Goal: Task Accomplishment & Management: Manage account settings

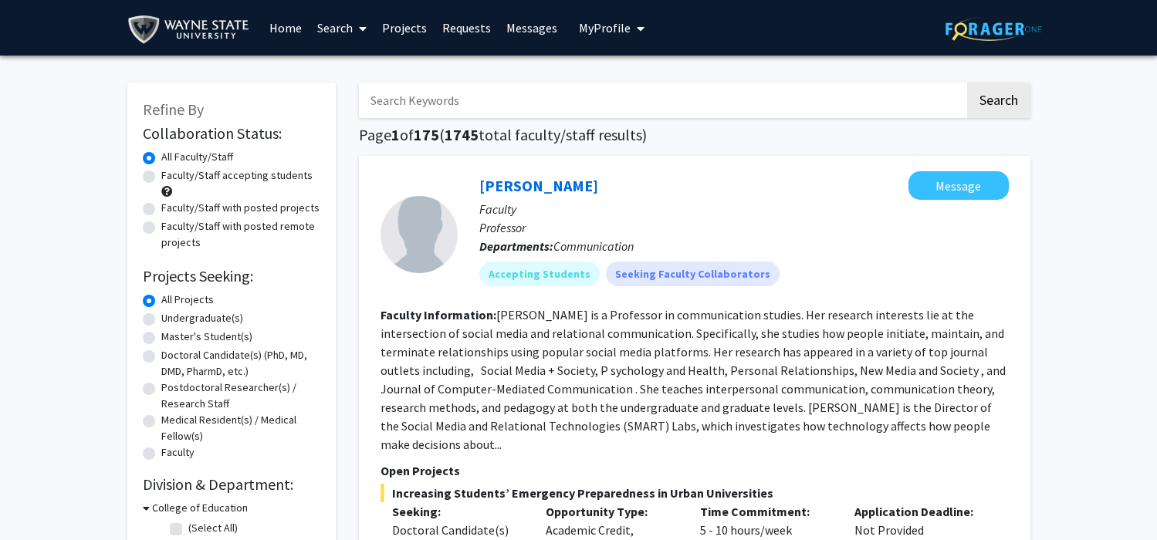
click at [409, 30] on link "Projects" at bounding box center [404, 28] width 60 height 54
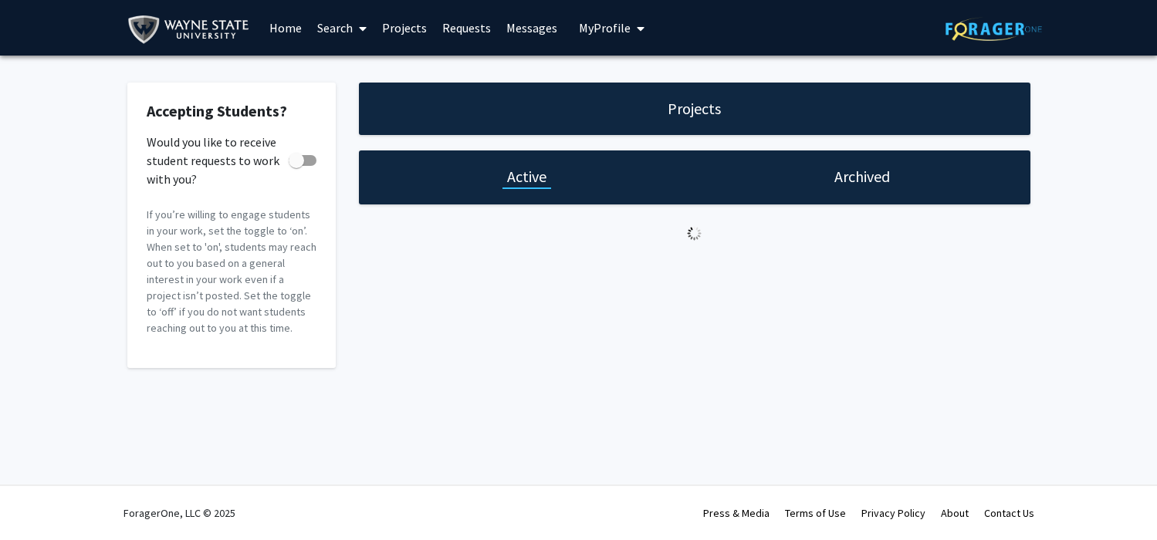
checkbox input "true"
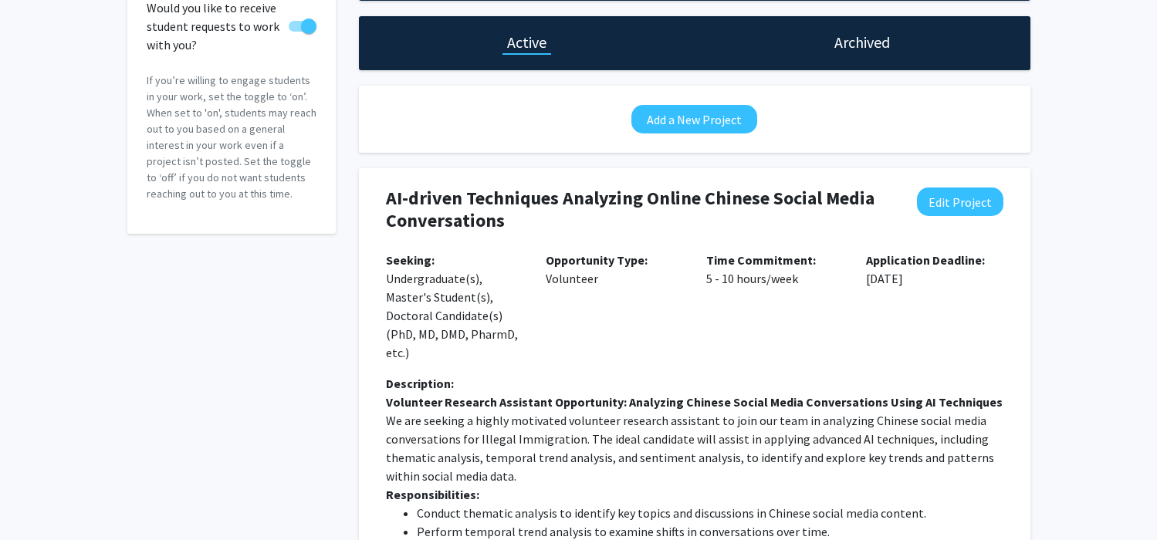
scroll to position [130, 0]
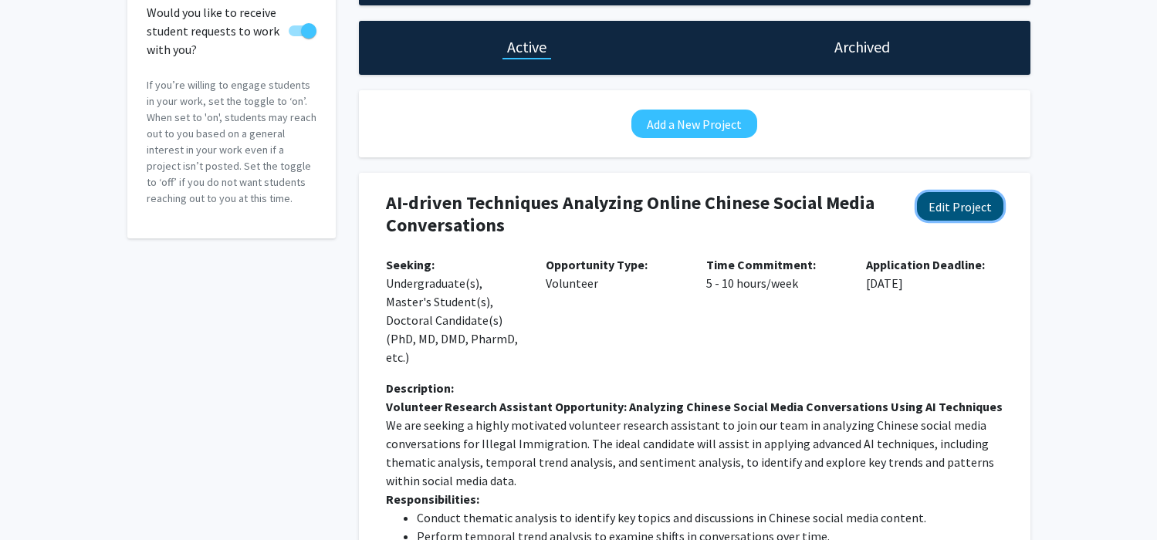
click at [956, 208] on button "Edit Project" at bounding box center [960, 206] width 86 height 29
select select "5 - 10"
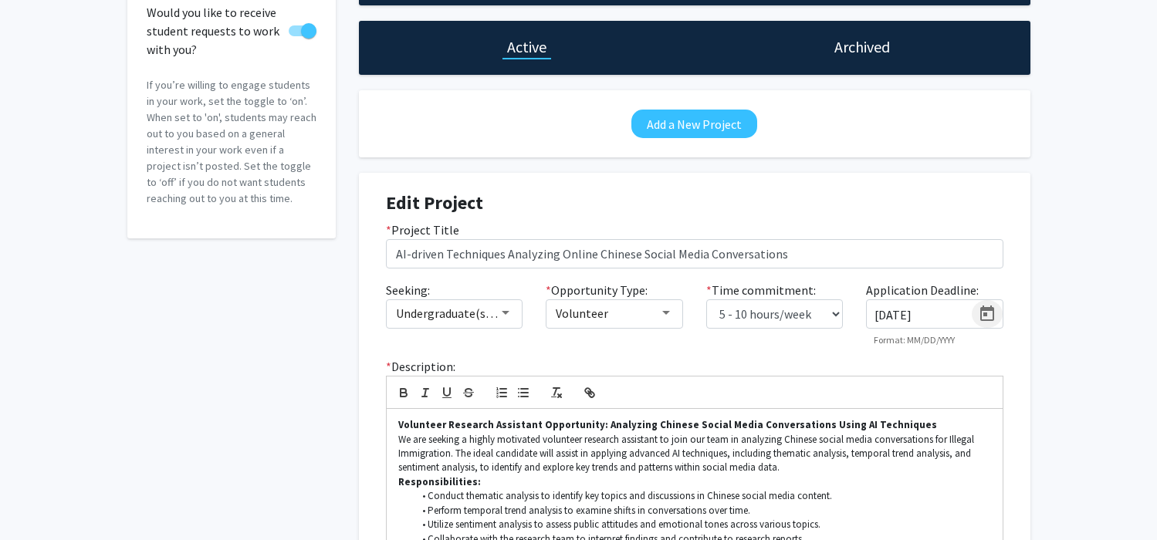
click at [981, 323] on icon "Open calendar" at bounding box center [987, 314] width 19 height 19
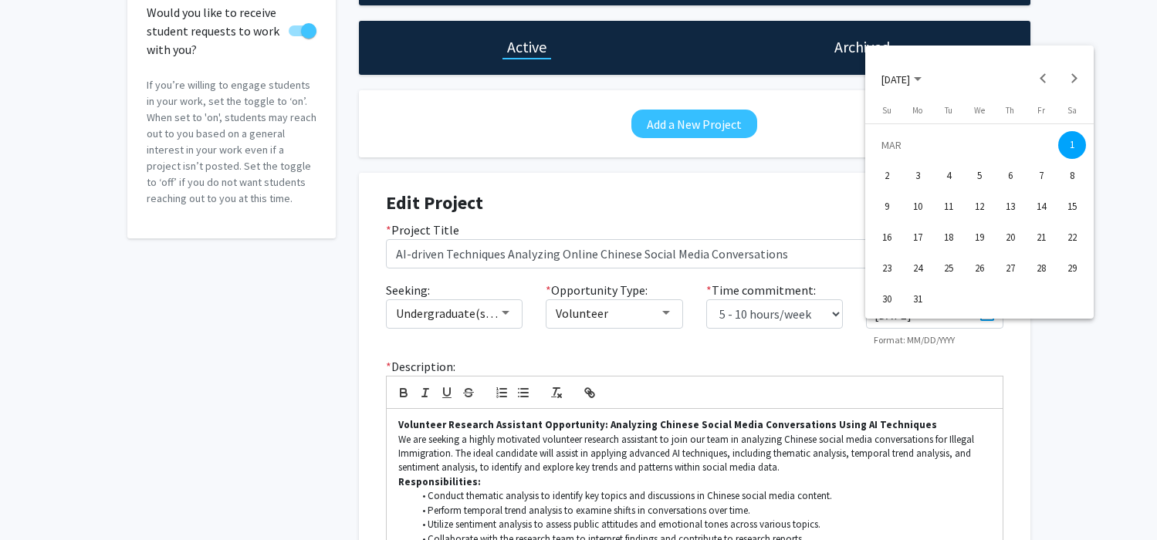
click at [956, 340] on div at bounding box center [578, 270] width 1157 height 540
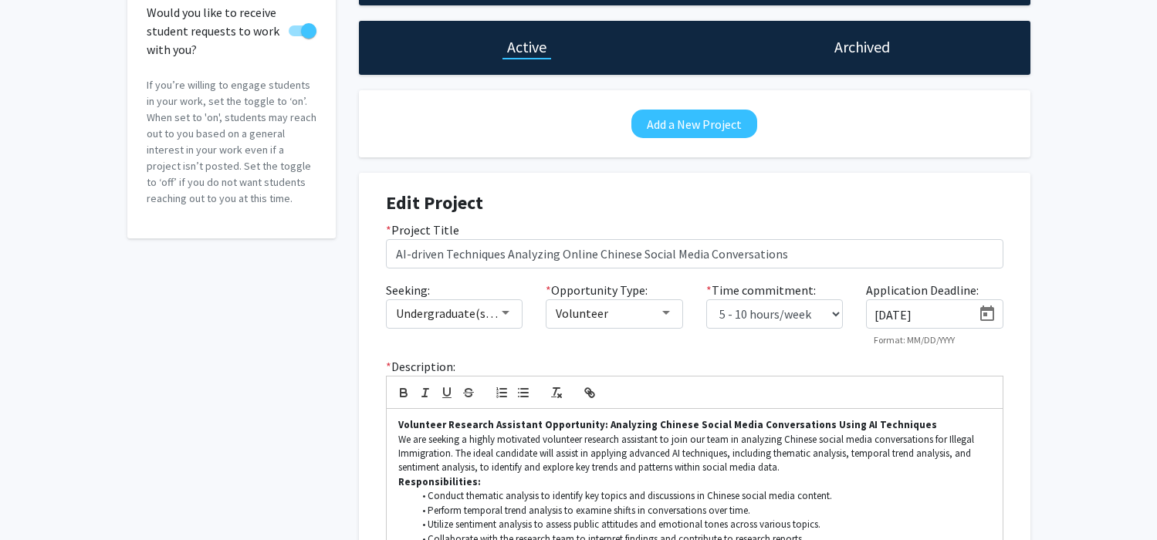
drag, startPoint x: 942, startPoint y: 338, endPoint x: 851, endPoint y: 333, distance: 90.5
click at [851, 333] on div "Seeking: Undergraduate(s), Master's Student(s), Doctoral Candidate(s) (PhD, MD,…" at bounding box center [694, 319] width 641 height 77
click at [841, 391] on div "* Description: Volunteer Research Assistant Opportunity: Analyzing Chinese Soci…" at bounding box center [694, 527] width 641 height 341
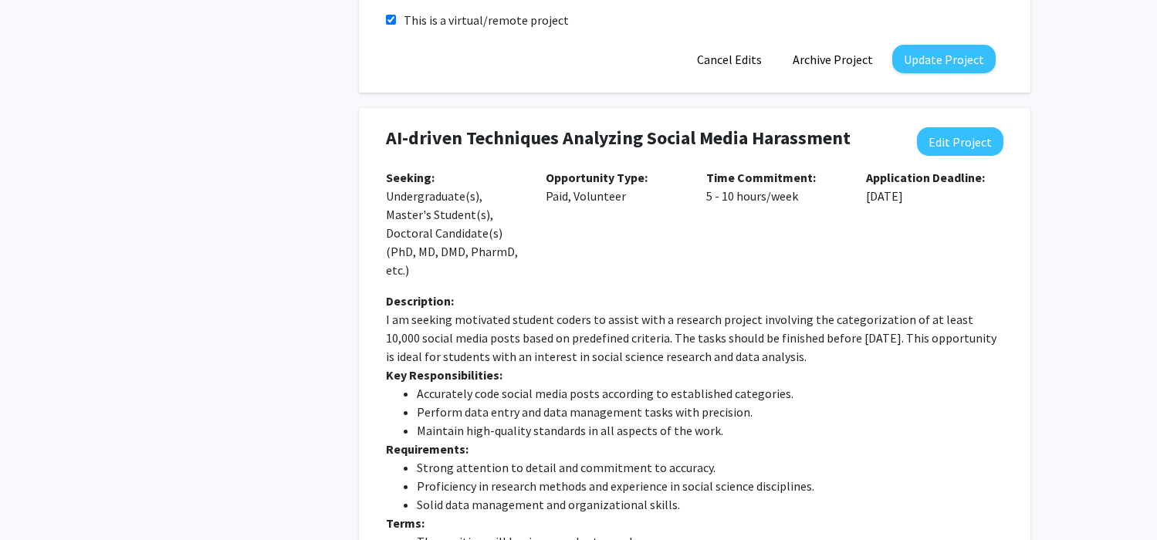
scroll to position [824, 0]
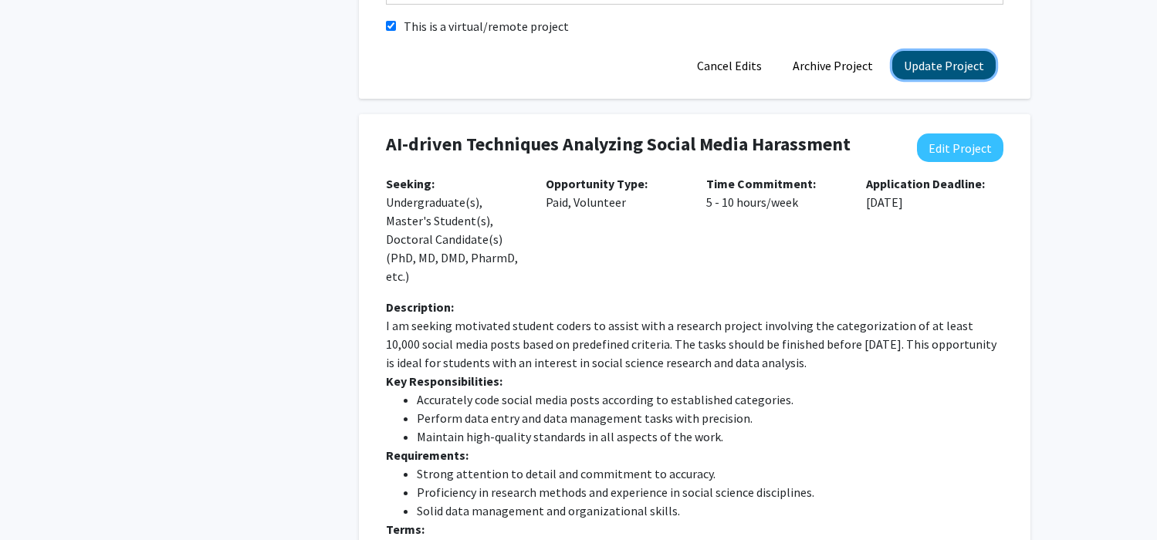
click at [949, 79] on button "Update Project" at bounding box center [943, 65] width 103 height 29
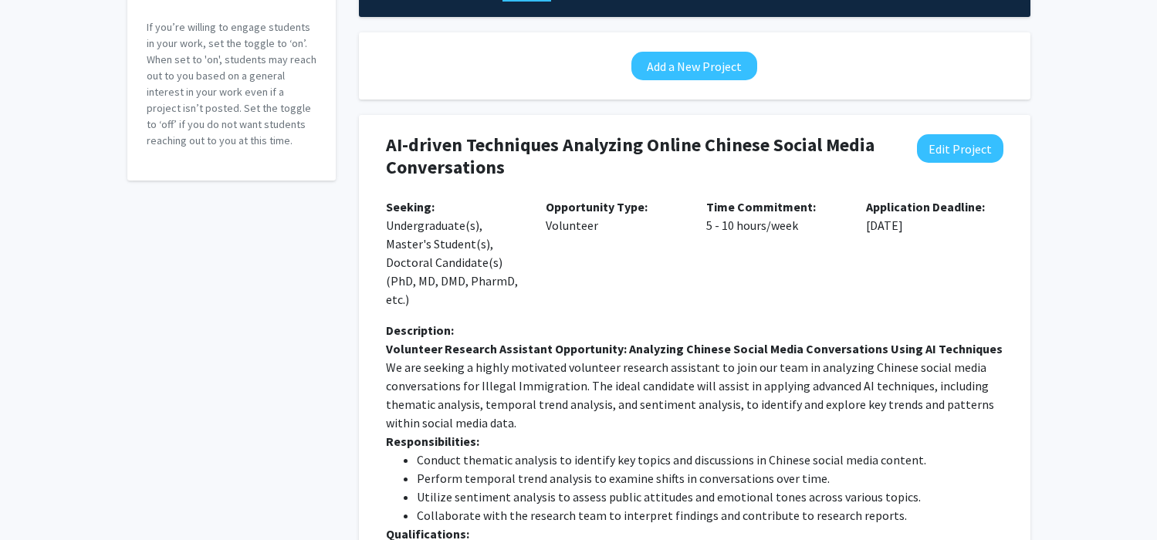
scroll to position [180, 0]
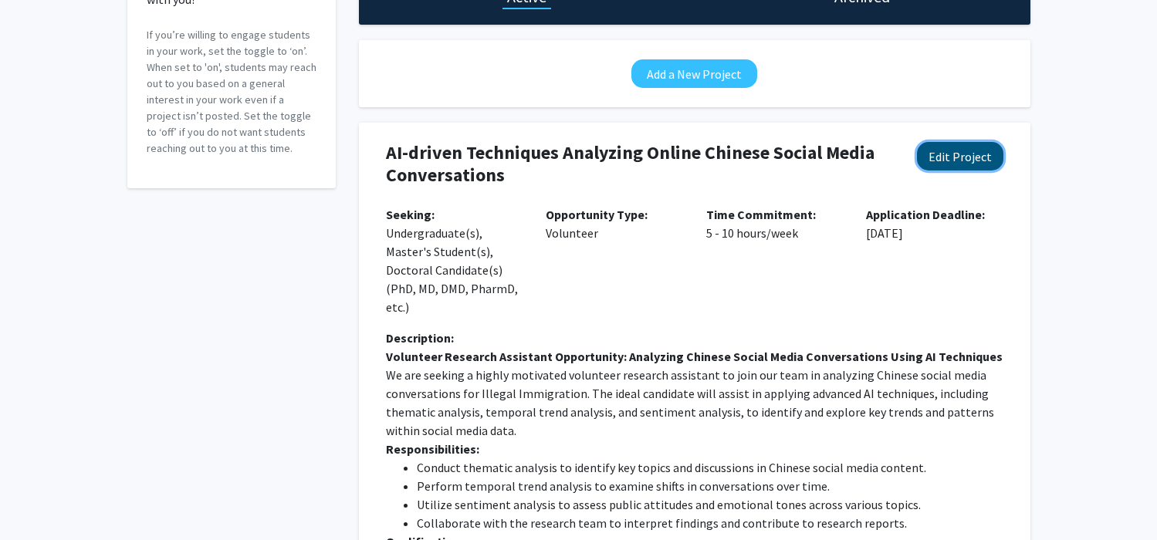
click at [952, 169] on button "Edit Project" at bounding box center [960, 156] width 86 height 29
select select "5 - 10"
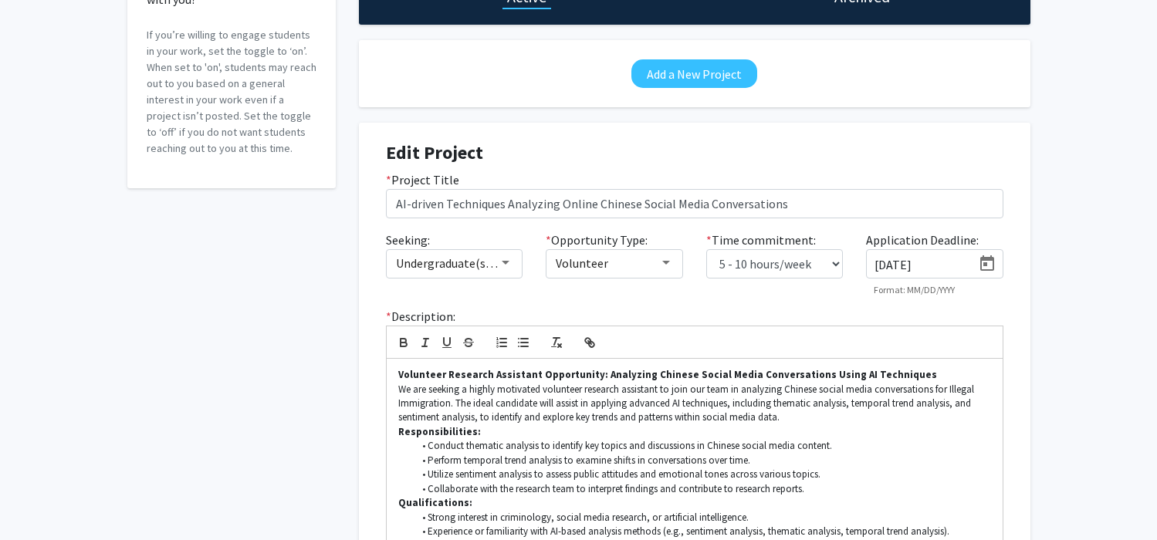
scroll to position [0, 0]
drag, startPoint x: 939, startPoint y: 295, endPoint x: 818, endPoint y: 289, distance: 121.3
click at [818, 289] on div "Seeking: Undergraduate(s), Master's Student(s), Doctoral Candidate(s) (PhD, MD,…" at bounding box center [694, 269] width 641 height 77
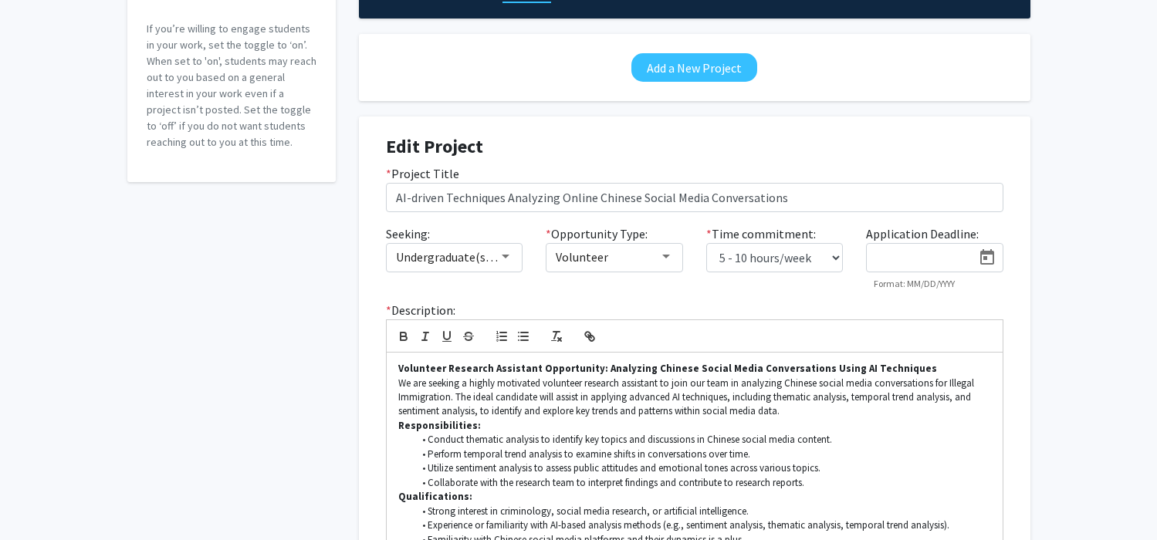
click at [814, 302] on div "Seeking: Undergraduate(s), Master's Student(s), Doctoral Candidate(s) (PhD, MD,…" at bounding box center [694, 263] width 641 height 77
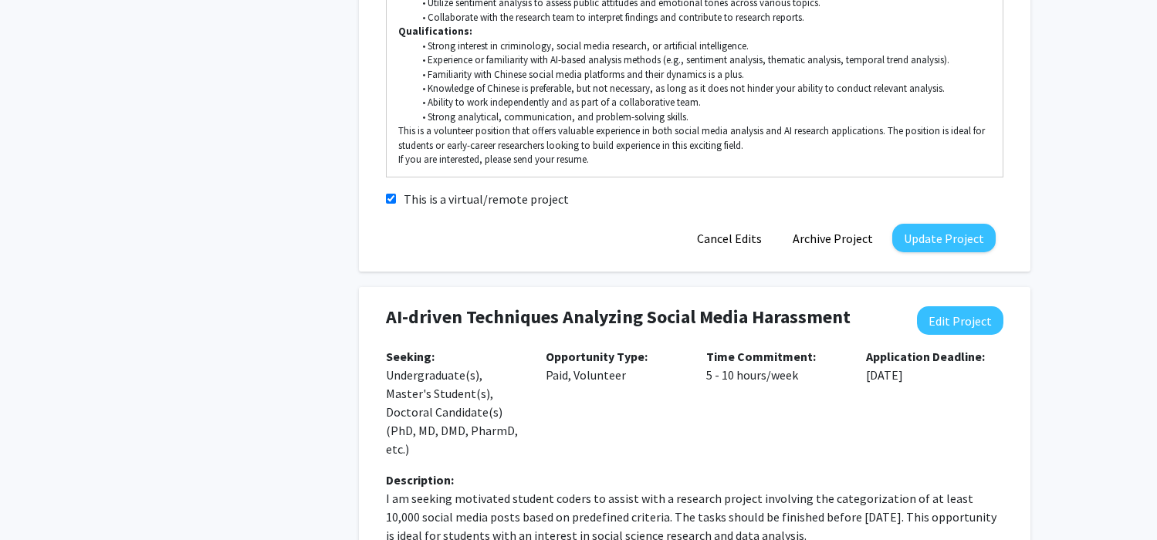
scroll to position [638, 0]
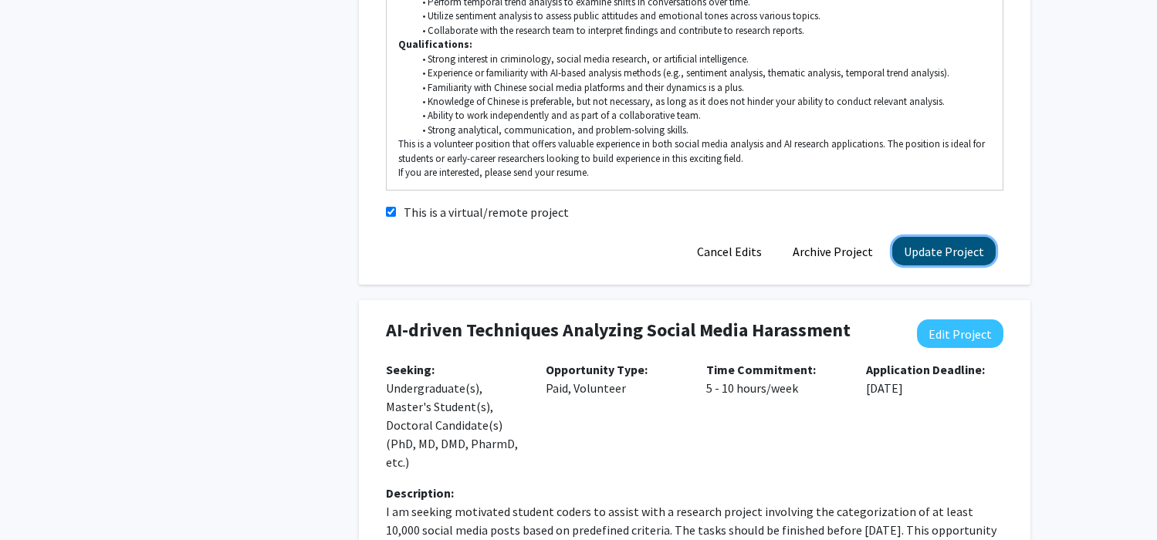
click at [968, 266] on button "Update Project" at bounding box center [943, 251] width 103 height 29
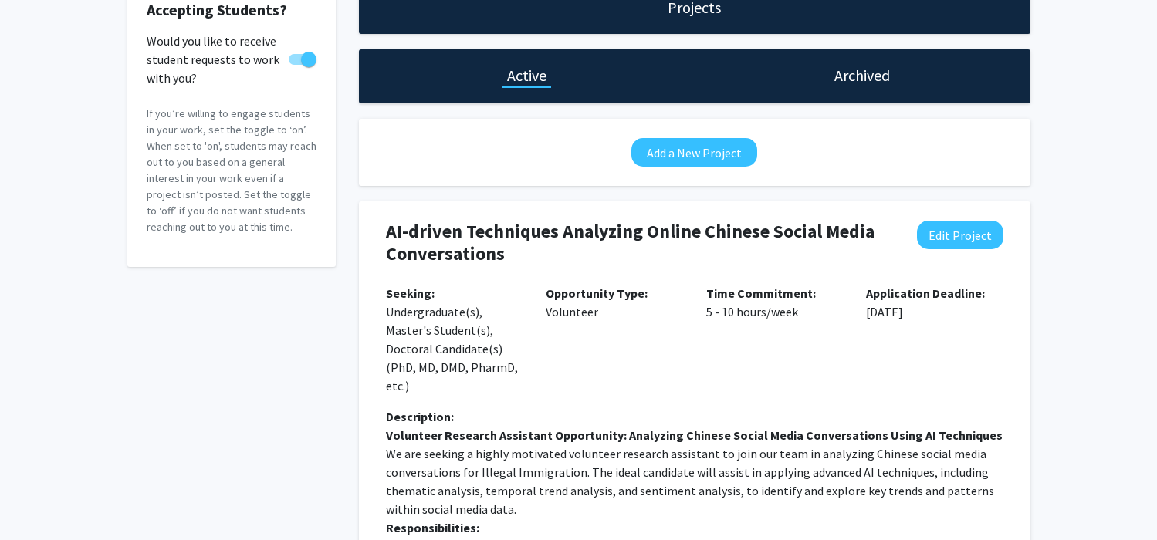
scroll to position [111, 0]
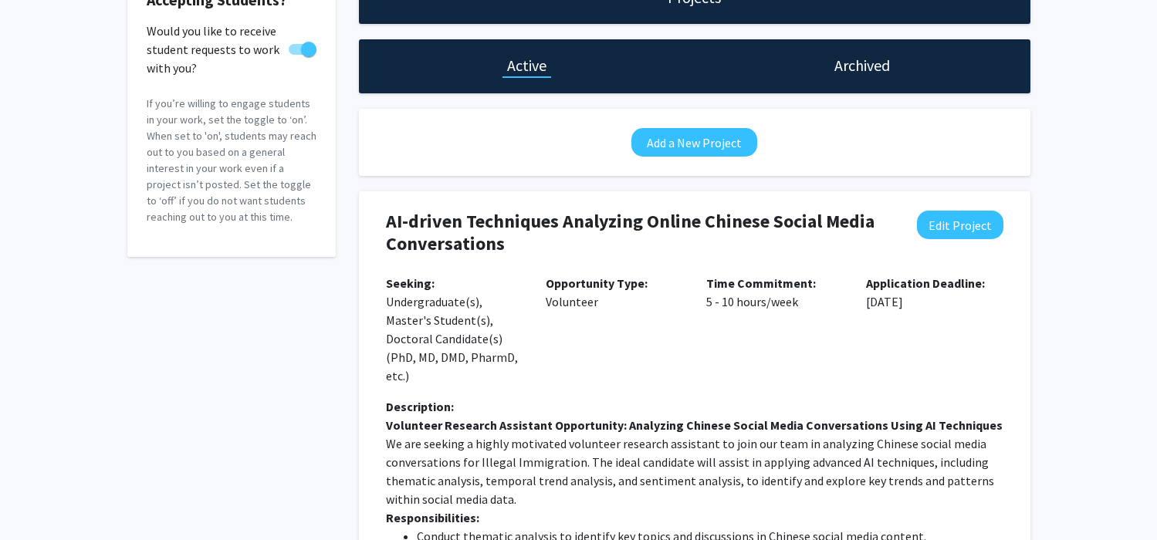
drag, startPoint x: 916, startPoint y: 327, endPoint x: 925, endPoint y: 319, distance: 12.6
click at [916, 311] on p "Application Deadline: [DATE]" at bounding box center [934, 292] width 137 height 37
click at [953, 239] on button "Edit Project" at bounding box center [960, 225] width 86 height 29
select select "5 - 10"
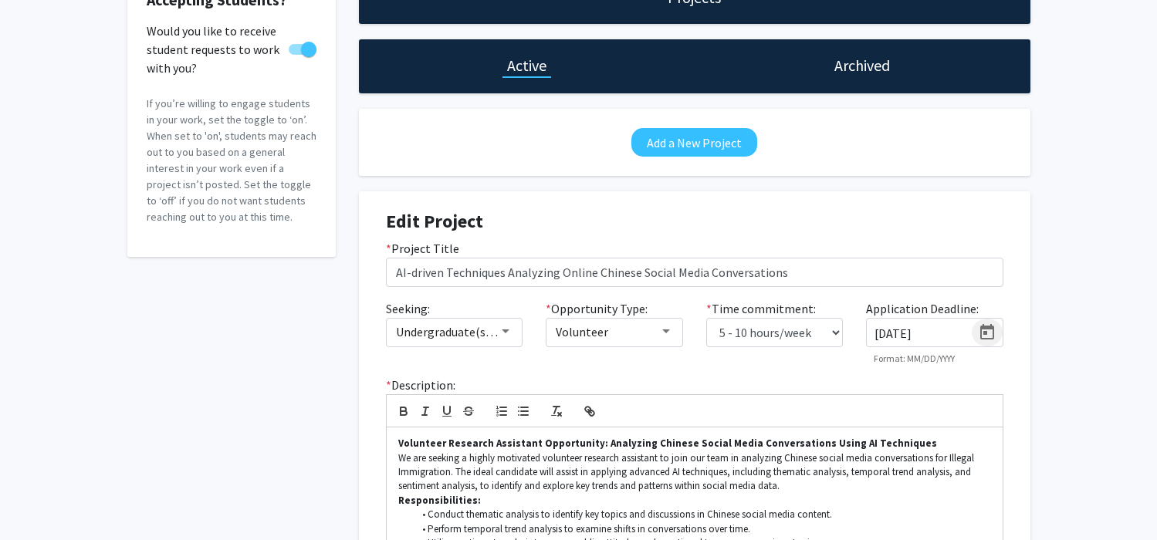
click at [990, 340] on icon "Open calendar" at bounding box center [987, 331] width 14 height 15
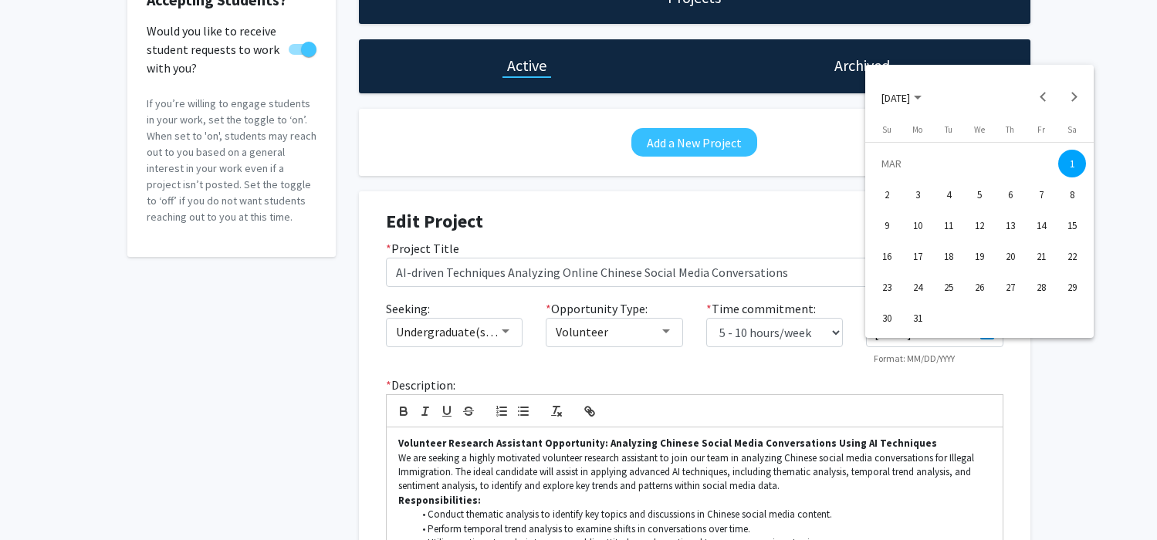
click at [922, 99] on span "[DATE]" at bounding box center [901, 97] width 40 height 14
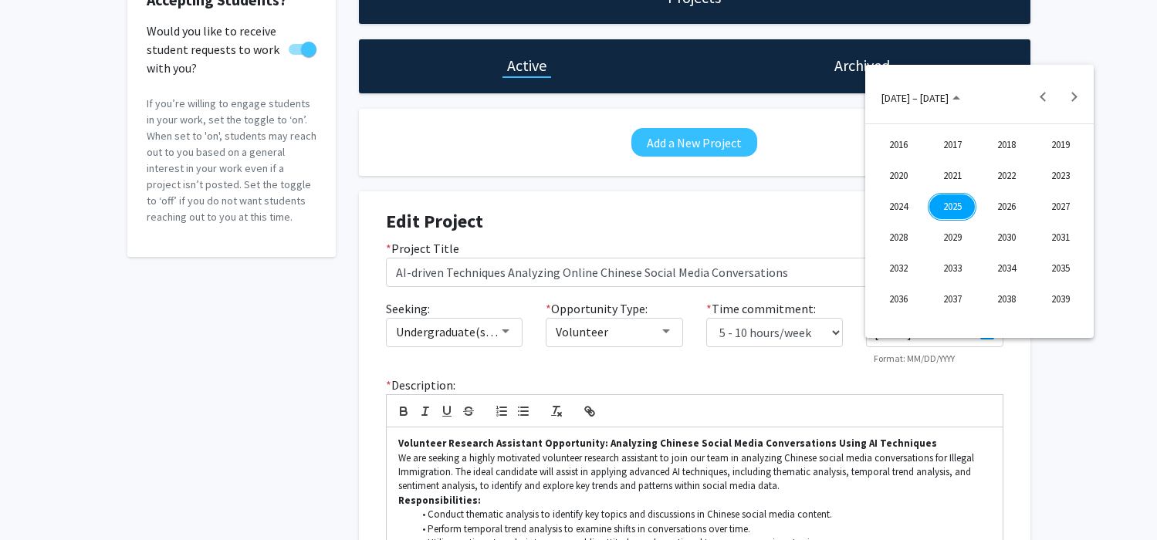
click at [902, 238] on div "2028" at bounding box center [898, 238] width 49 height 28
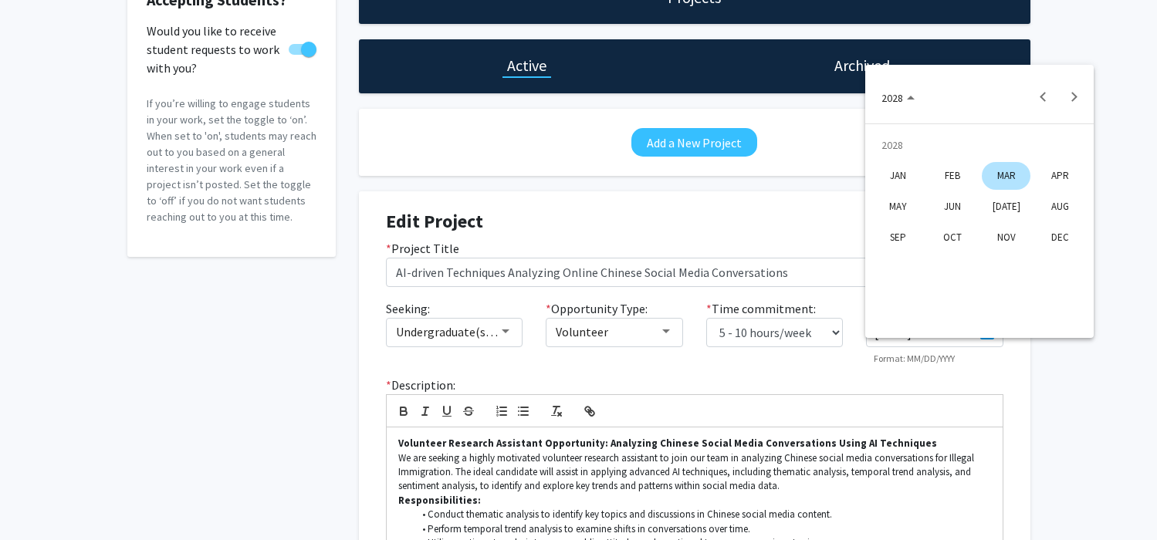
click at [1018, 178] on div "MAR" at bounding box center [1006, 176] width 49 height 28
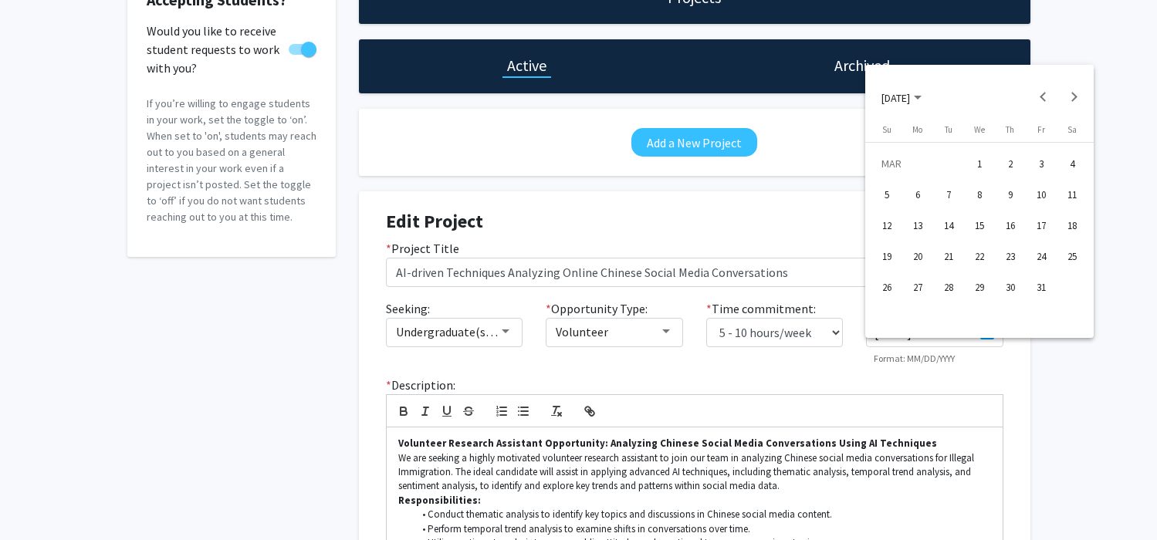
click at [1017, 205] on div "9" at bounding box center [1010, 195] width 28 height 28
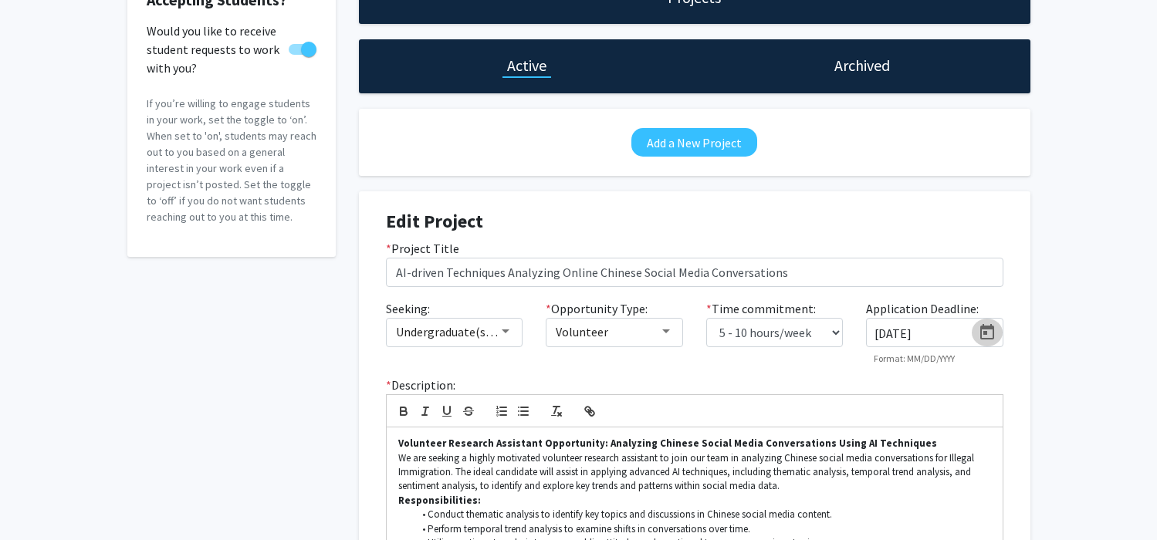
click at [985, 342] on icon "Open calendar" at bounding box center [987, 332] width 19 height 19
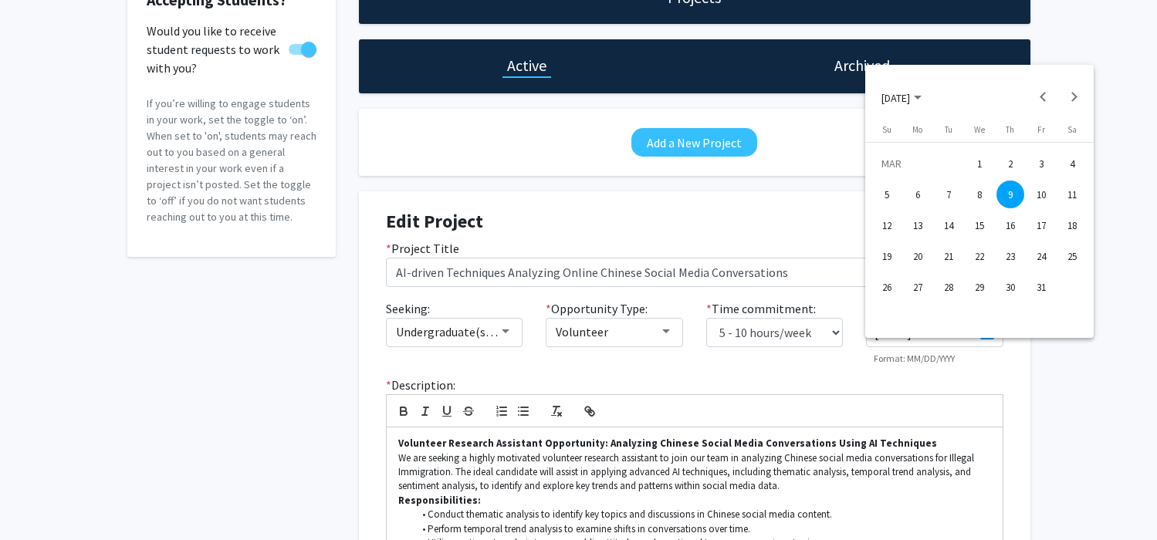
click at [1081, 369] on div at bounding box center [578, 270] width 1157 height 540
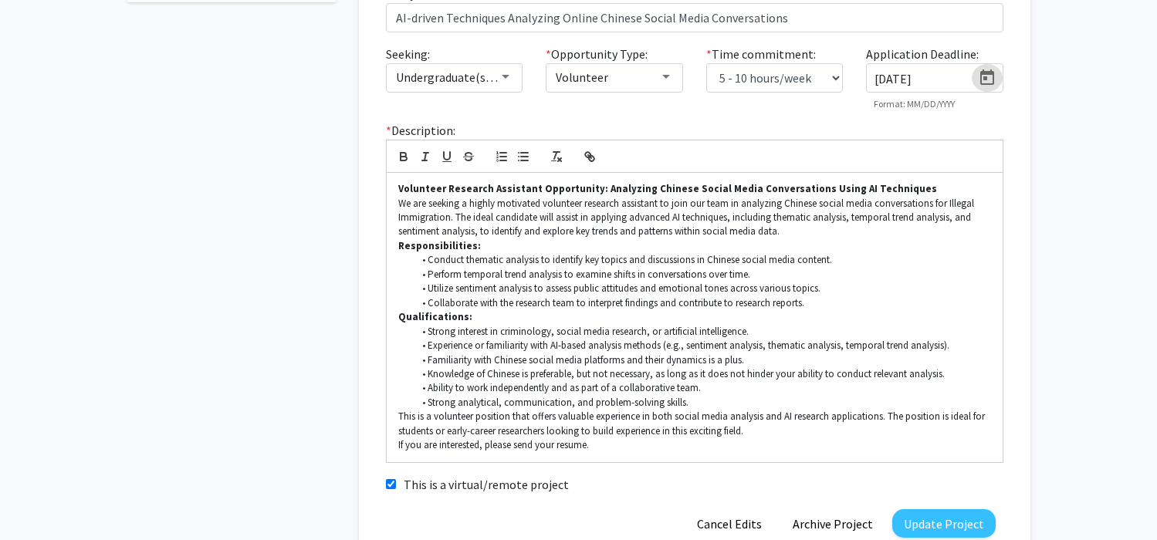
scroll to position [369, 0]
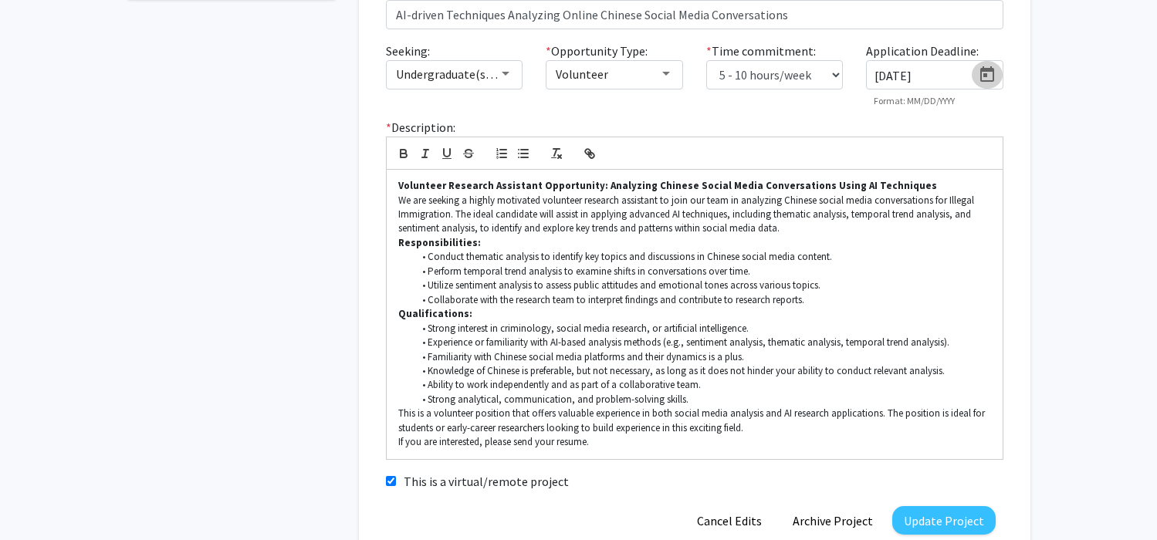
click at [989, 84] on icon "Open calendar" at bounding box center [987, 75] width 19 height 19
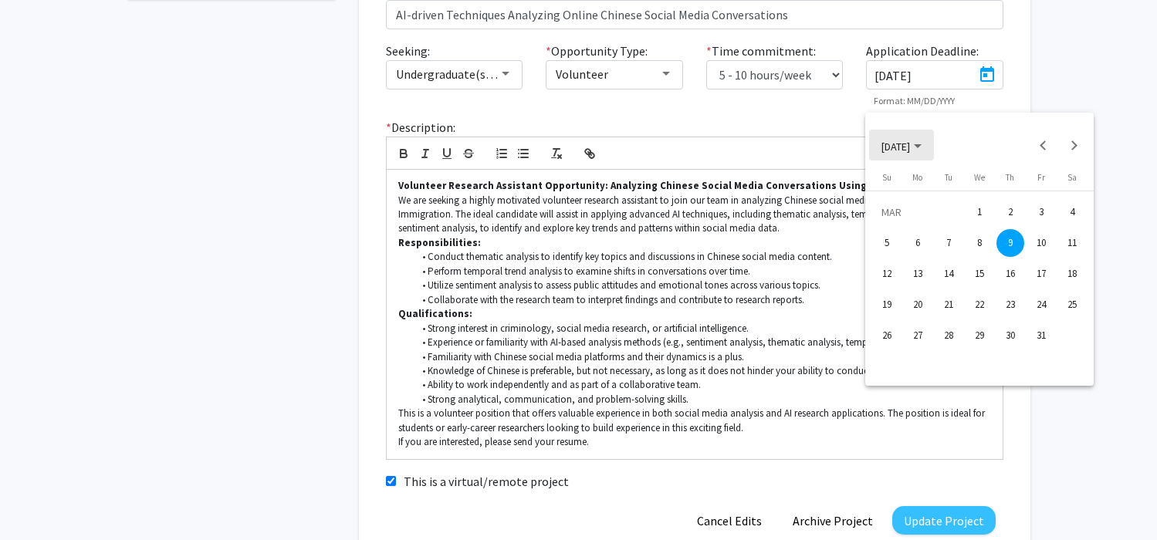
click at [922, 143] on span "[DATE]" at bounding box center [901, 145] width 40 height 14
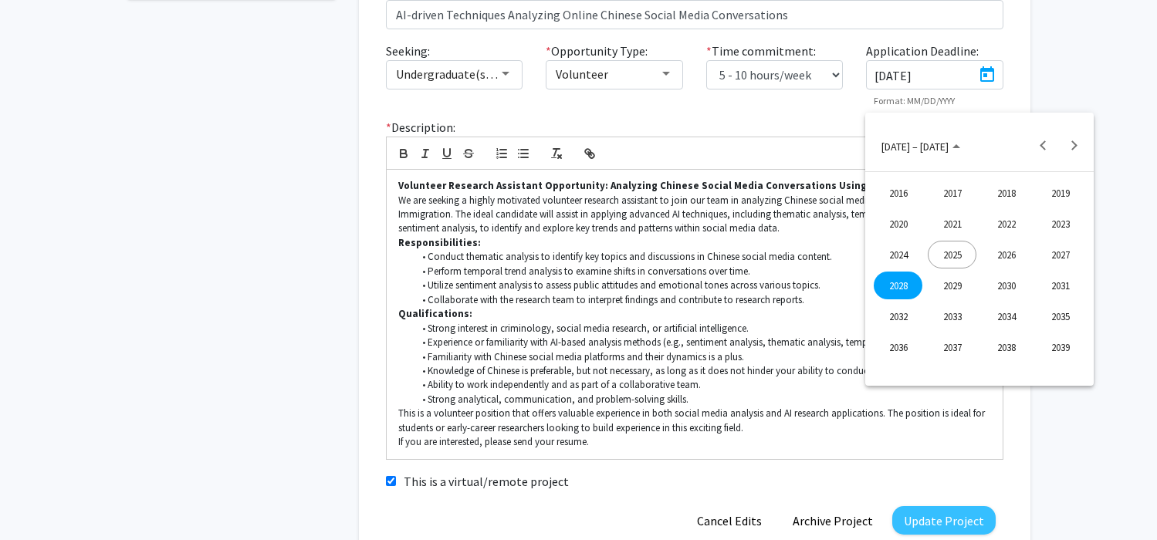
click at [1020, 259] on div "2026" at bounding box center [1006, 255] width 49 height 28
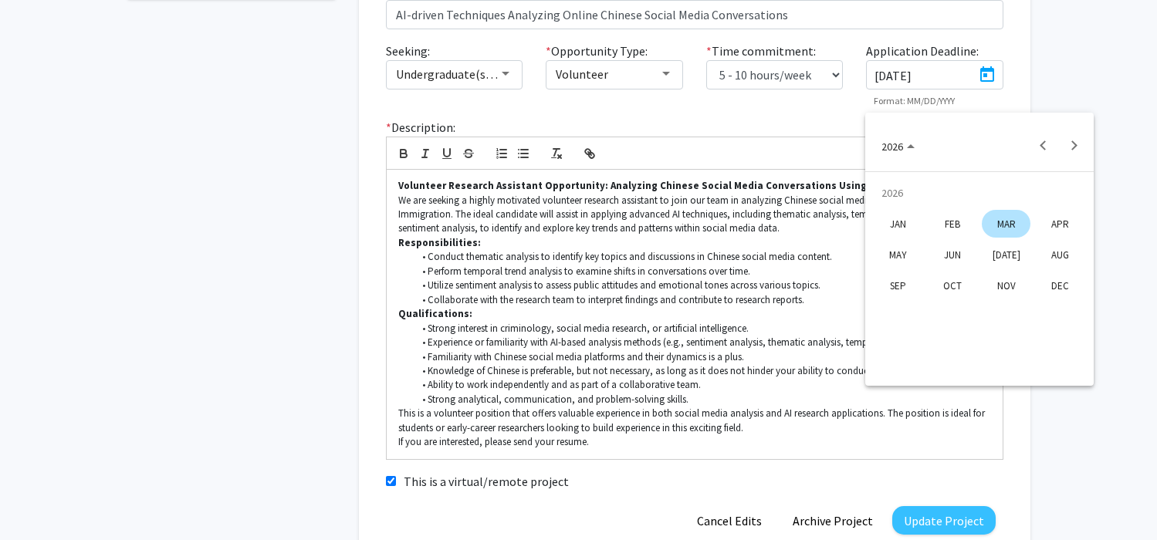
click at [1013, 228] on div "MAR" at bounding box center [1006, 224] width 49 height 28
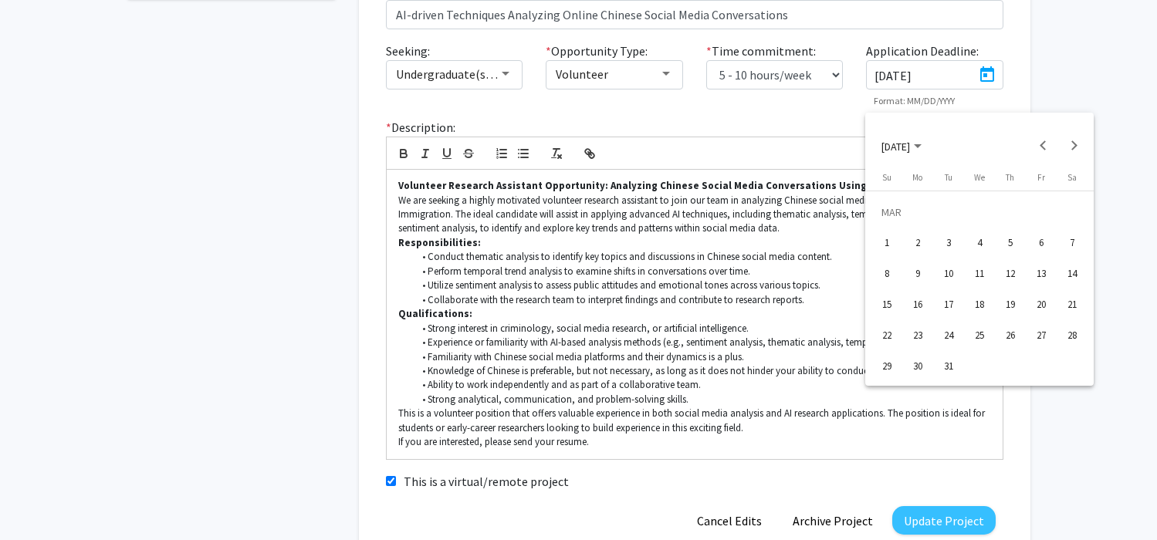
click at [888, 246] on div "1" at bounding box center [887, 243] width 28 height 28
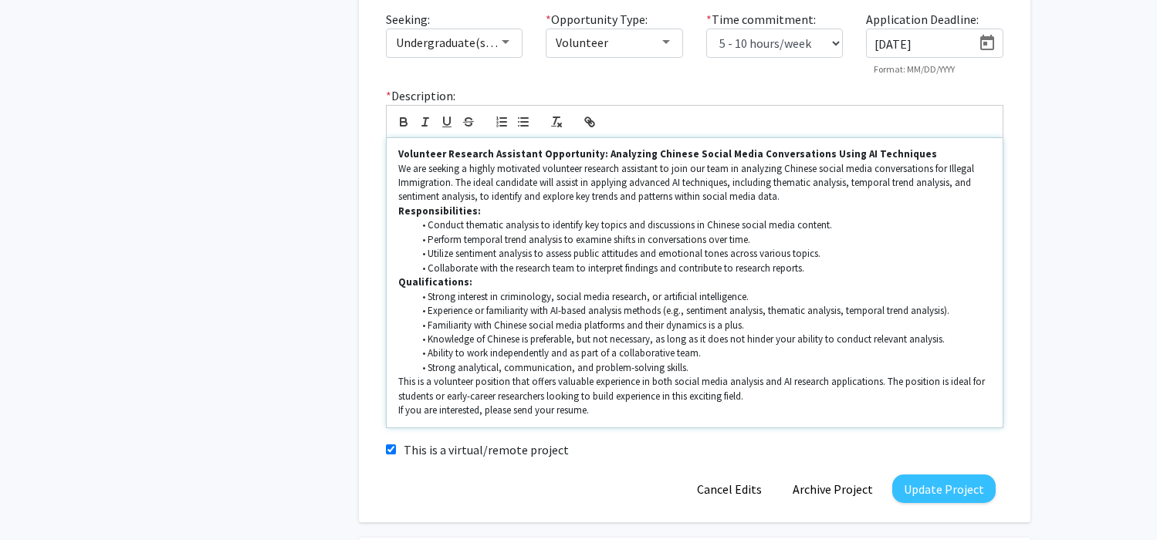
scroll to position [402, 0]
click at [988, 51] on icon "Open calendar" at bounding box center [987, 41] width 19 height 19
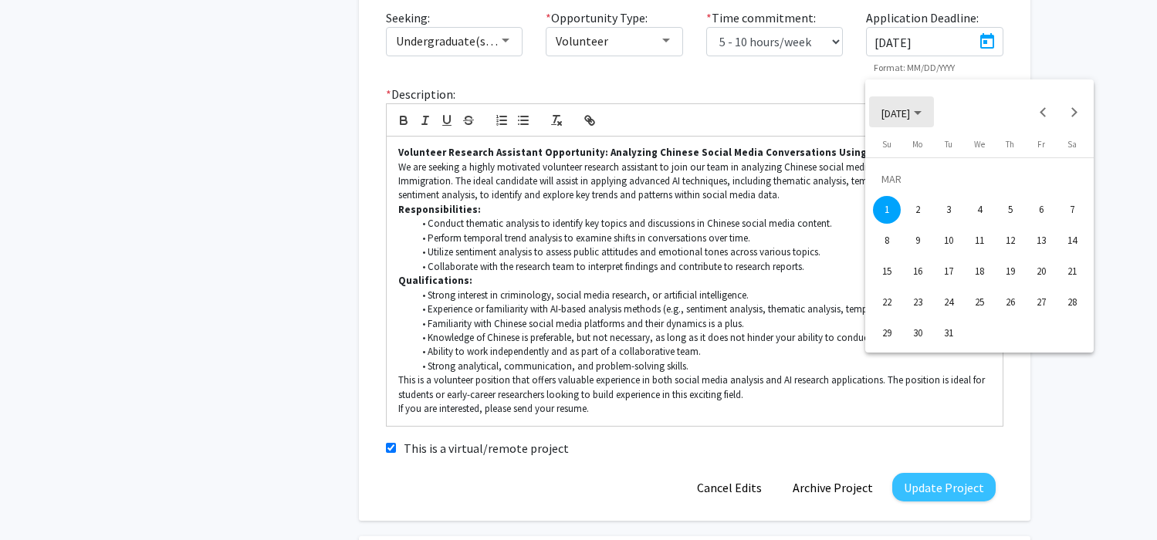
click at [889, 111] on span "[DATE]" at bounding box center [895, 113] width 29 height 14
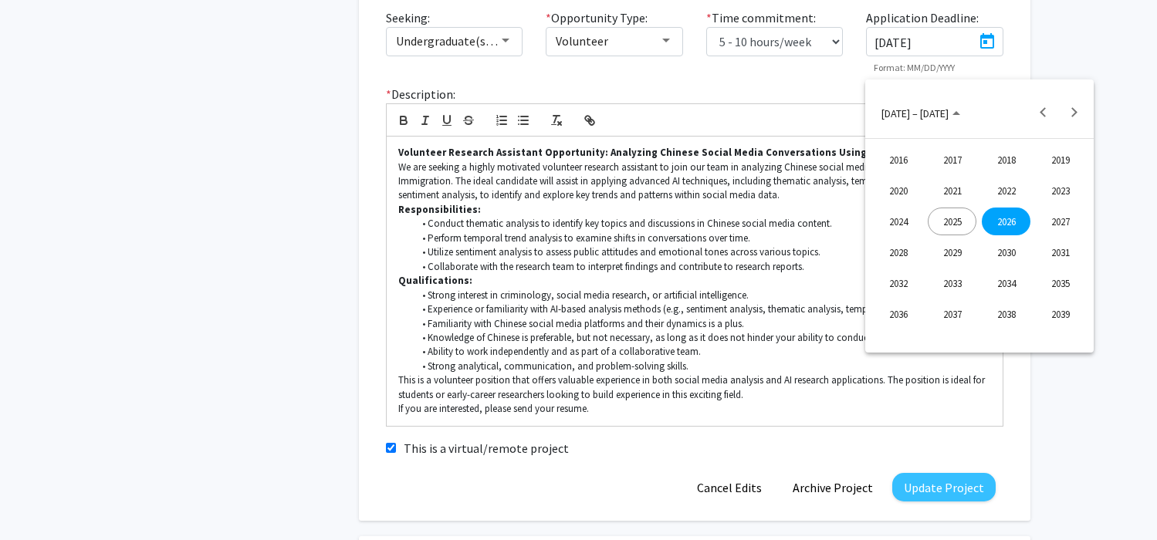
click at [1013, 223] on div "2026" at bounding box center [1006, 222] width 49 height 28
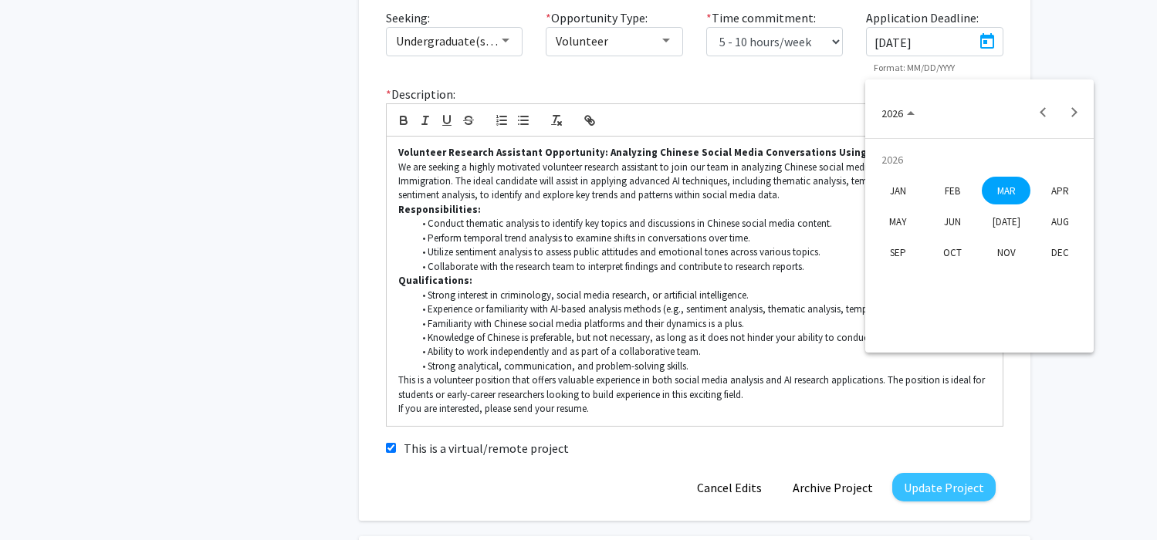
click at [956, 253] on div "OCT" at bounding box center [952, 252] width 49 height 28
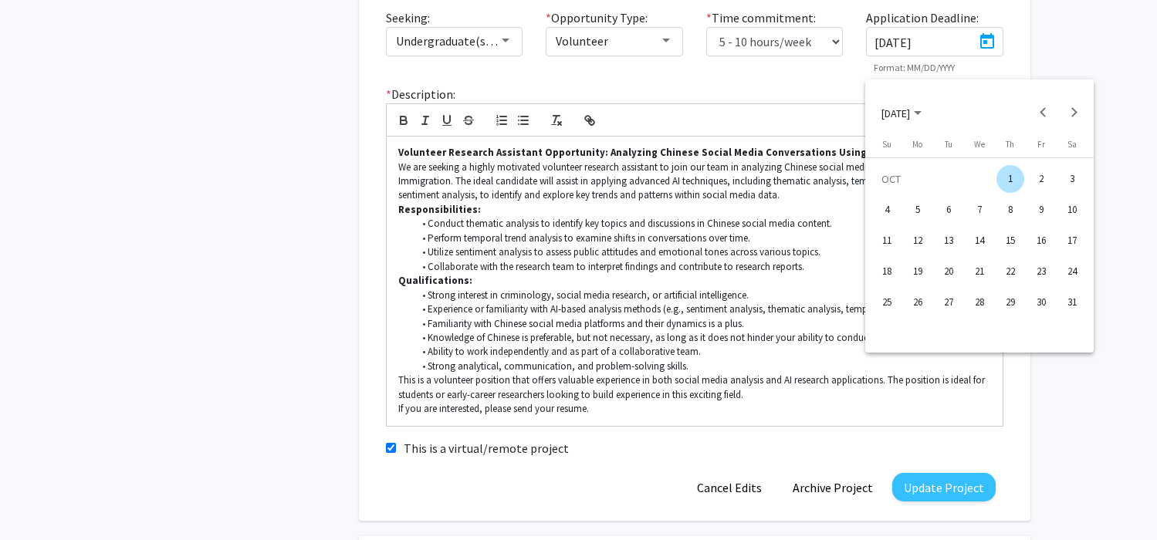
click at [1015, 176] on div "1" at bounding box center [1010, 179] width 28 height 28
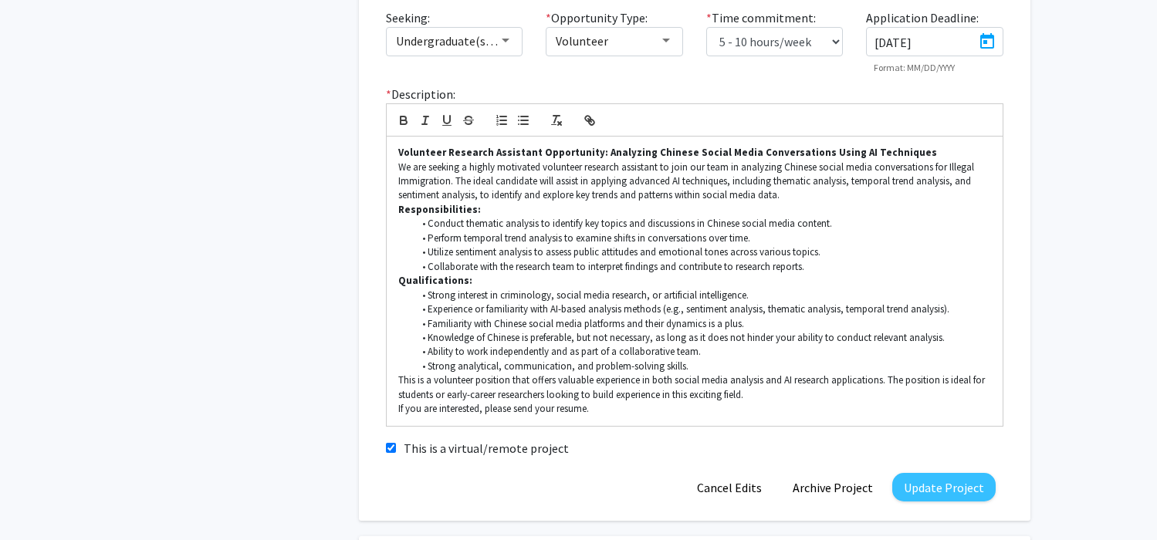
type input "[DATE]"
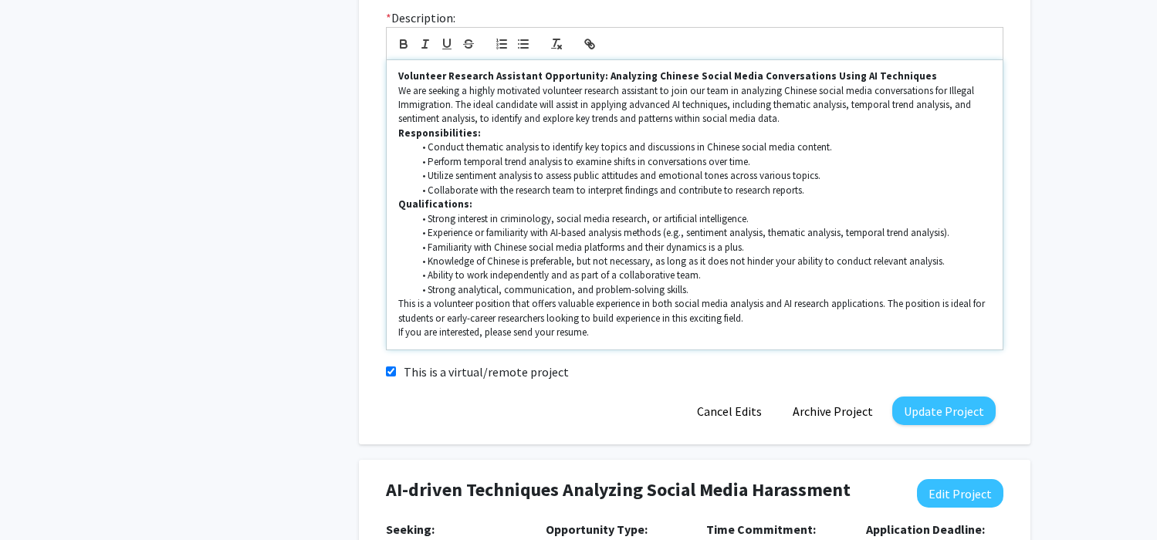
scroll to position [486, 0]
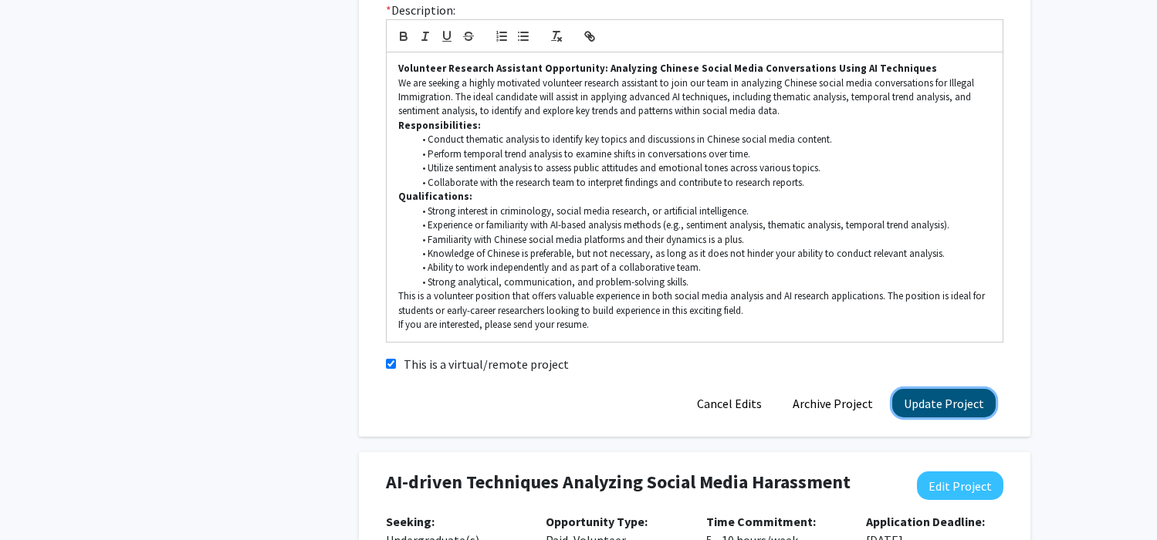
click at [977, 418] on button "Update Project" at bounding box center [943, 403] width 103 height 29
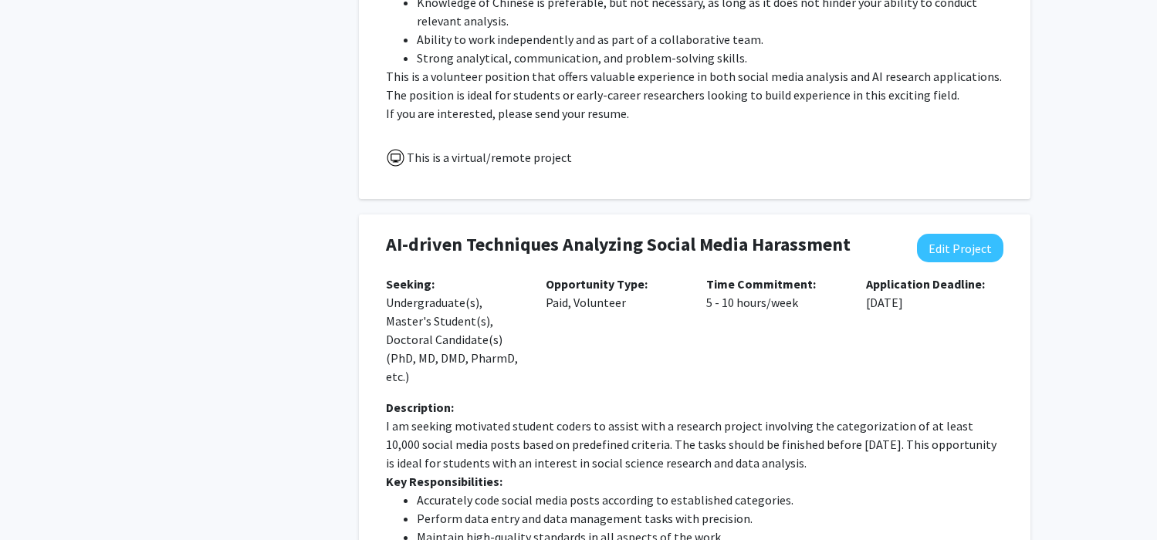
scroll to position [821, 0]
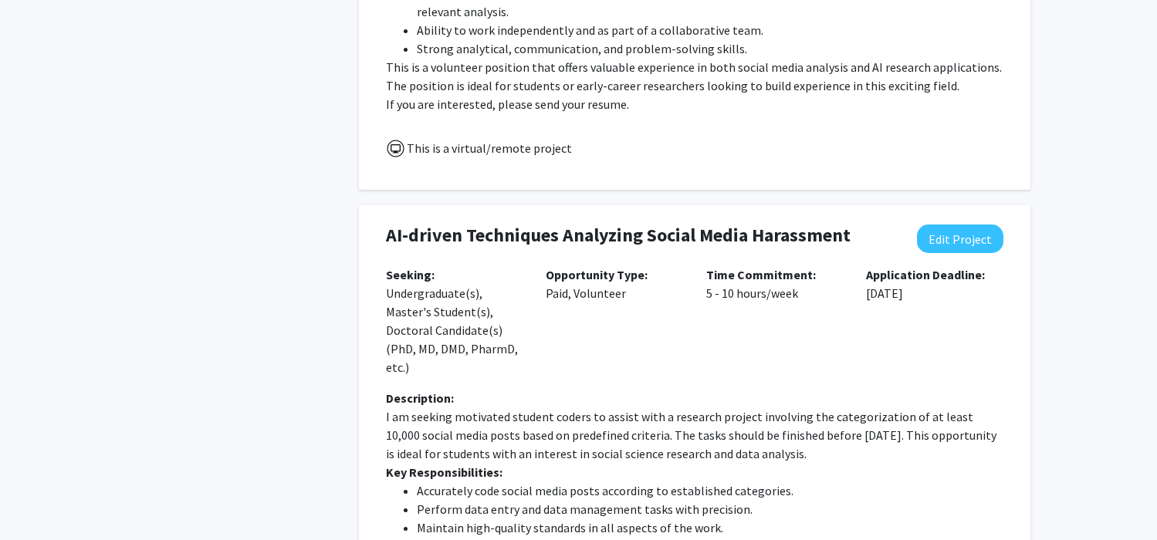
click at [952, 266] on div "AI-driven Techniques Analyzing Social Media Harassment Edit Project" at bounding box center [694, 245] width 641 height 41
click at [956, 253] on button "Edit Project" at bounding box center [960, 239] width 86 height 29
select select "5 - 10"
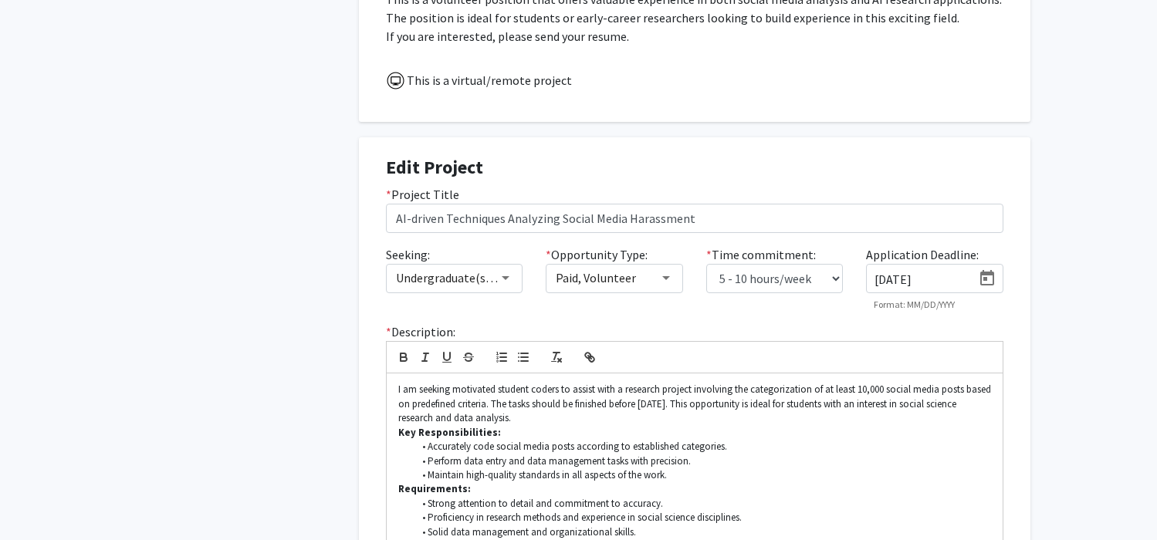
scroll to position [935, 0]
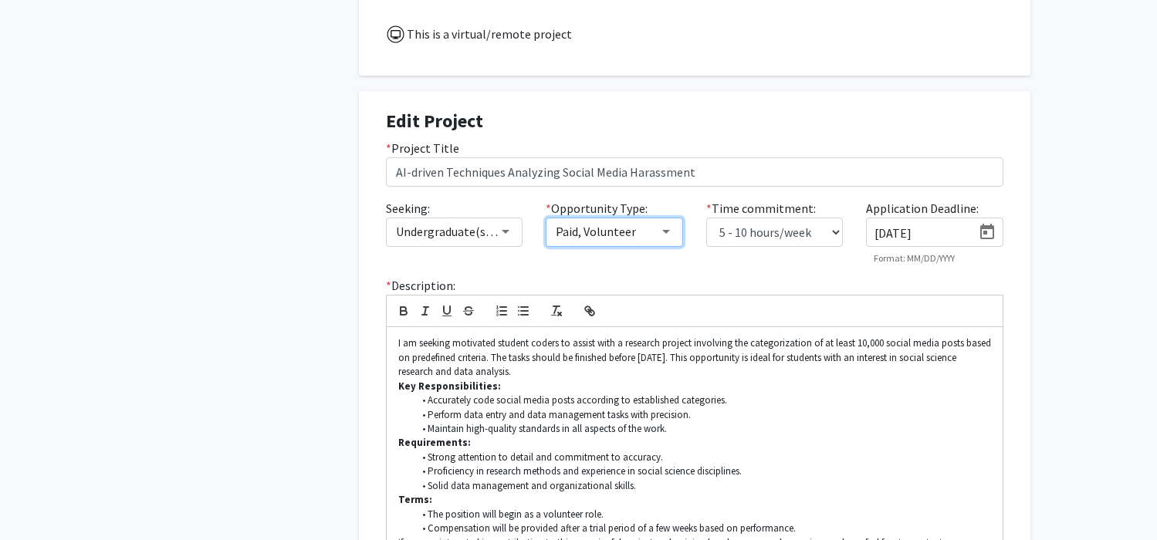
click at [626, 239] on span "Paid, Volunteer" at bounding box center [596, 231] width 80 height 15
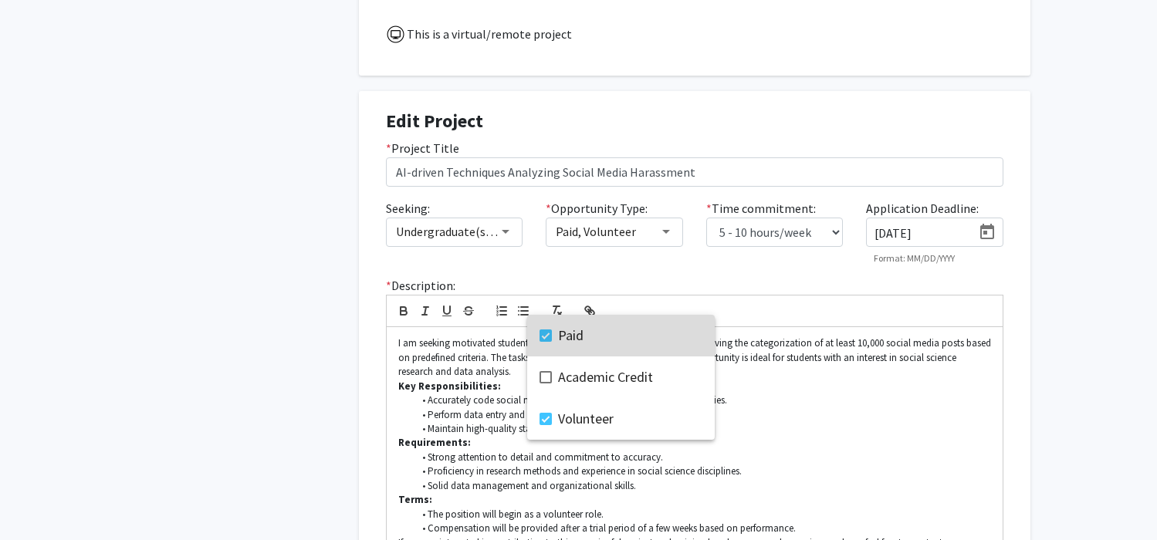
drag, startPoint x: 543, startPoint y: 333, endPoint x: 553, endPoint y: 337, distance: 11.1
click at [543, 333] on mat-pseudo-checkbox at bounding box center [546, 336] width 12 height 12
click at [972, 377] on div at bounding box center [578, 270] width 1157 height 540
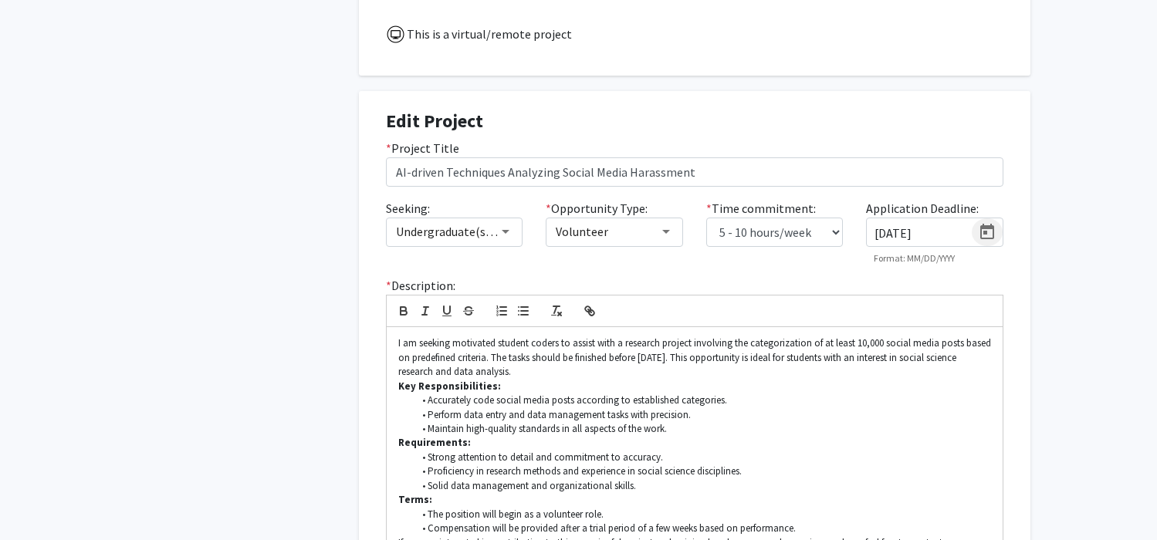
click at [986, 242] on icon "Open calendar" at bounding box center [987, 232] width 19 height 19
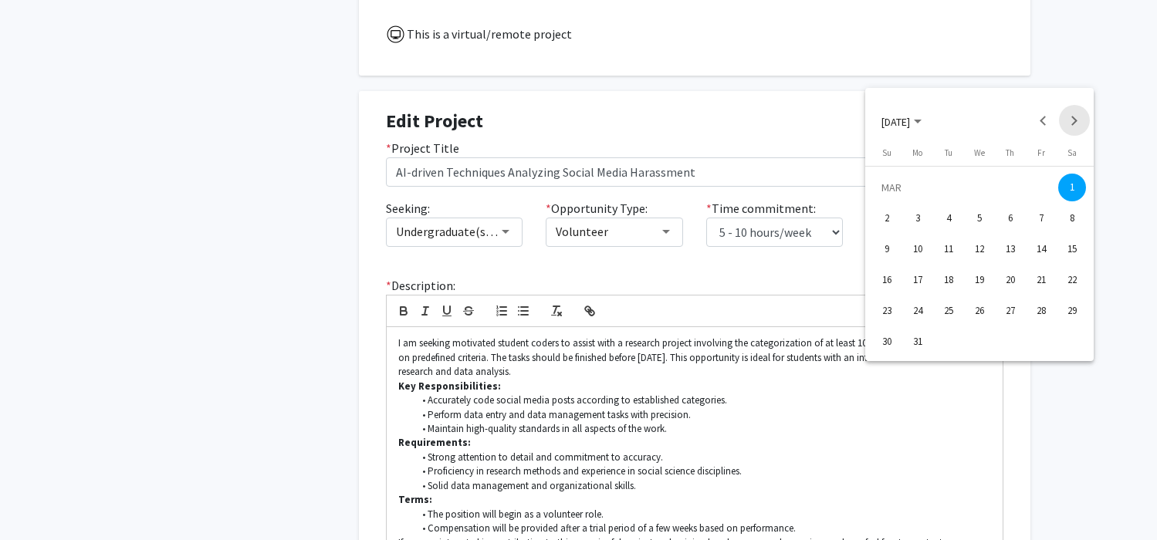
click at [1069, 120] on button "Next month" at bounding box center [1074, 120] width 31 height 31
click at [910, 121] on span "[DATE]" at bounding box center [895, 121] width 29 height 14
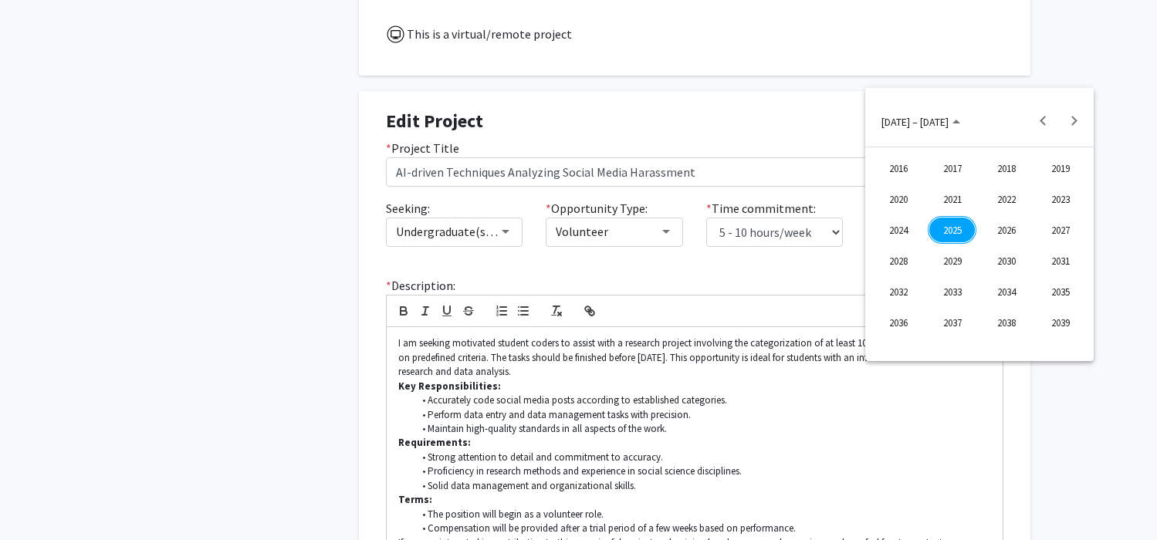
click at [1003, 235] on div "2026" at bounding box center [1006, 230] width 49 height 28
click at [954, 260] on div "OCT" at bounding box center [952, 261] width 49 height 28
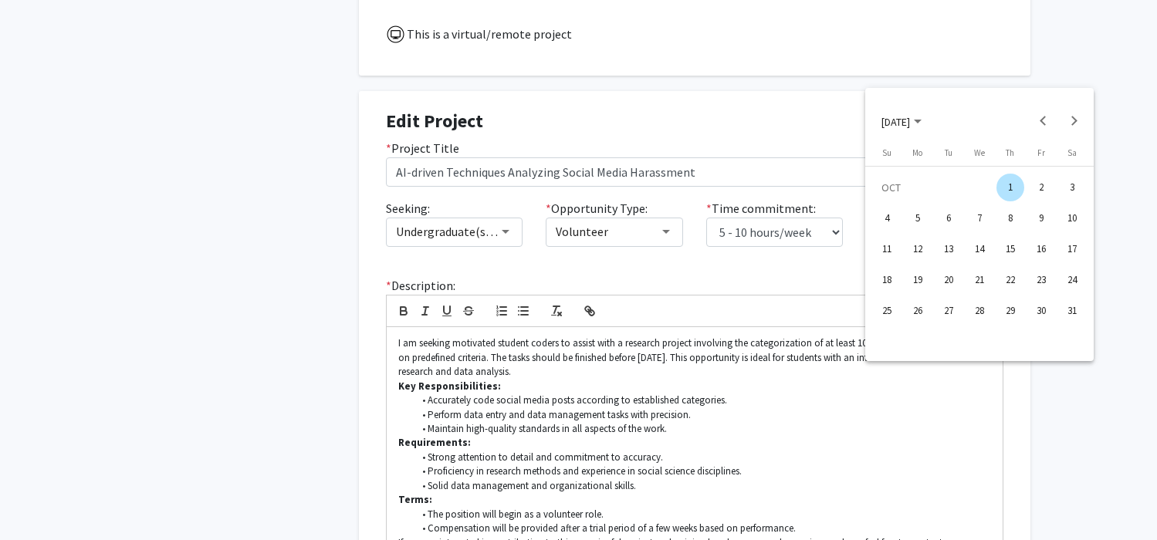
click at [1007, 188] on div "1" at bounding box center [1010, 188] width 28 height 28
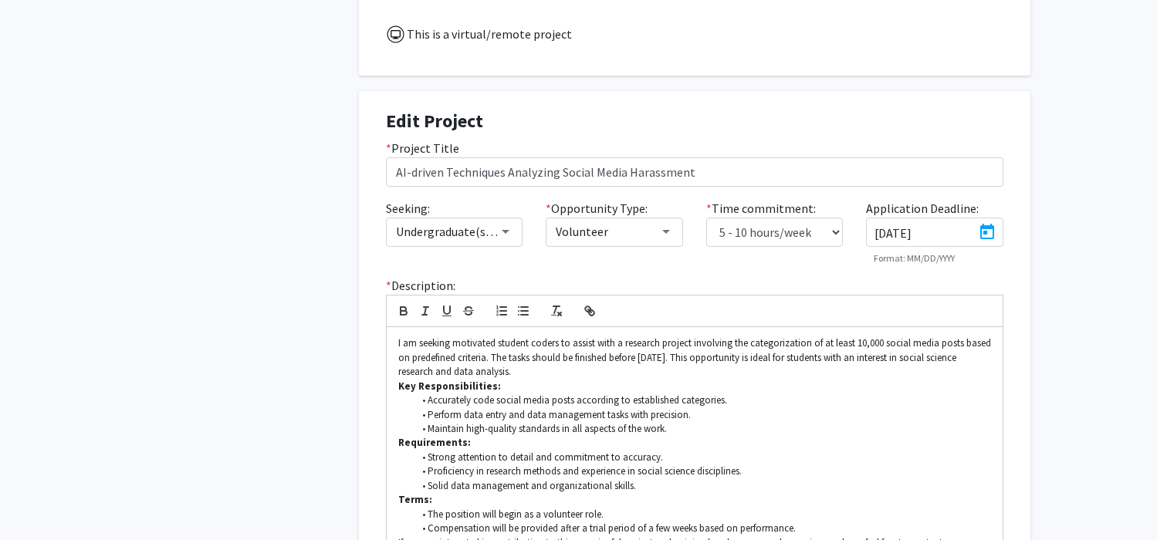
type input "[DATE]"
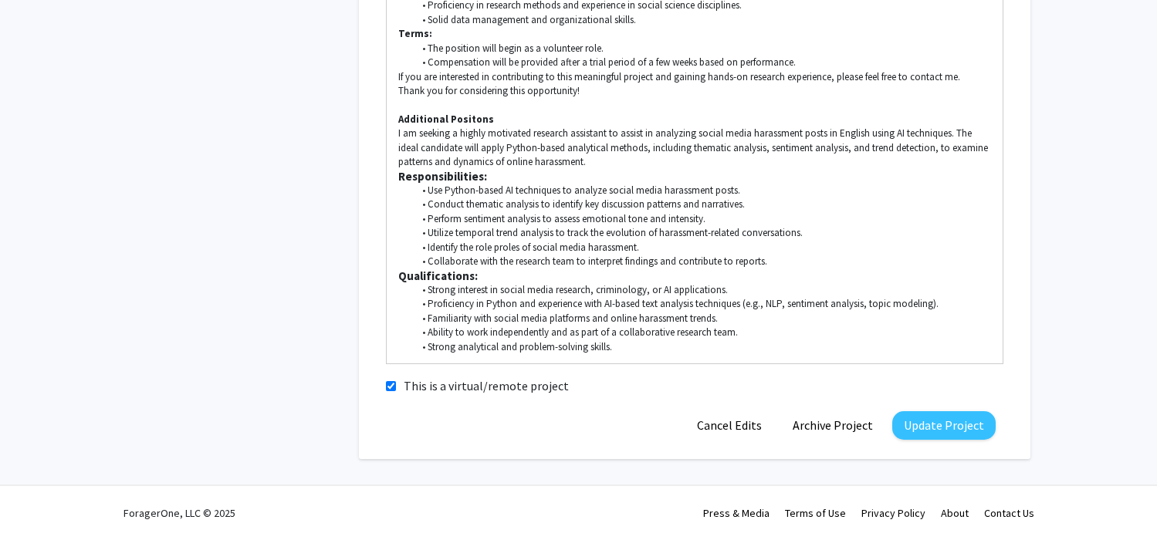
scroll to position [1563, 0]
click at [945, 438] on button "Update Project" at bounding box center [943, 425] width 103 height 29
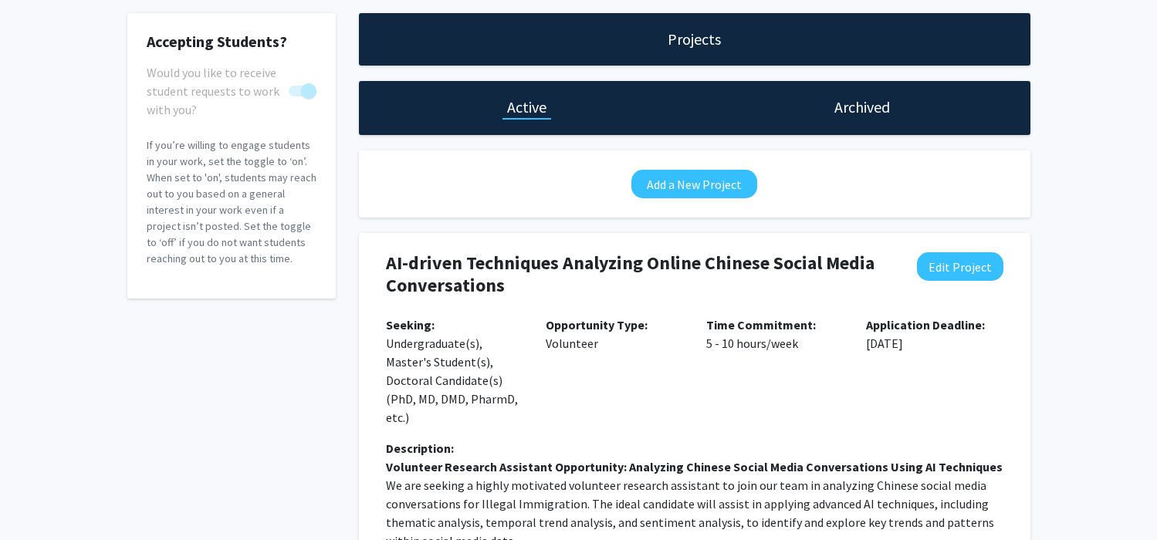
scroll to position [83, 0]
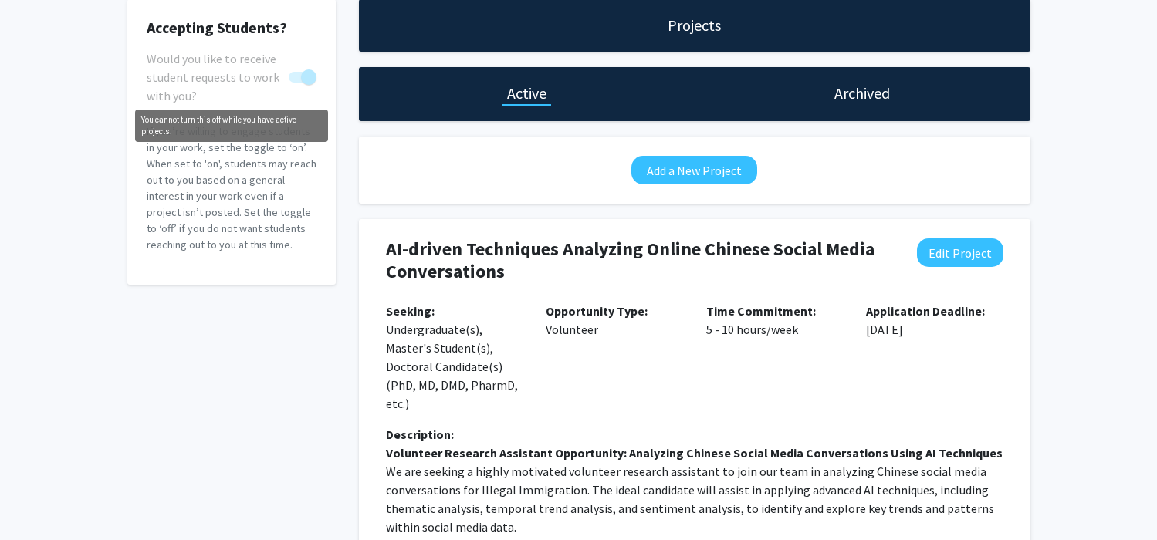
click at [299, 83] on span "You cannot turn this off while you have active projects." at bounding box center [303, 77] width 28 height 11
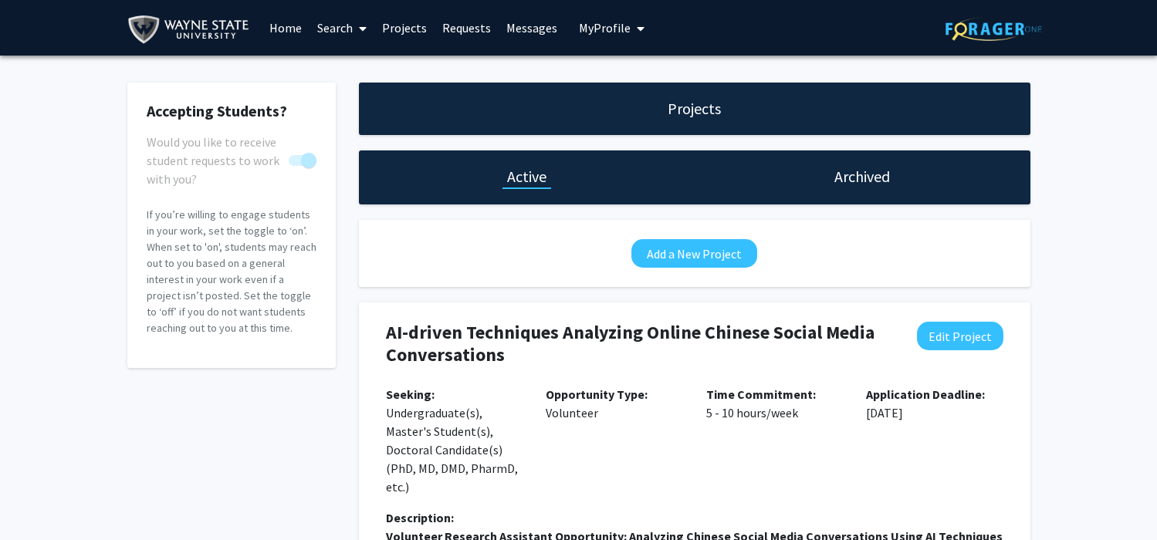
scroll to position [5, 0]
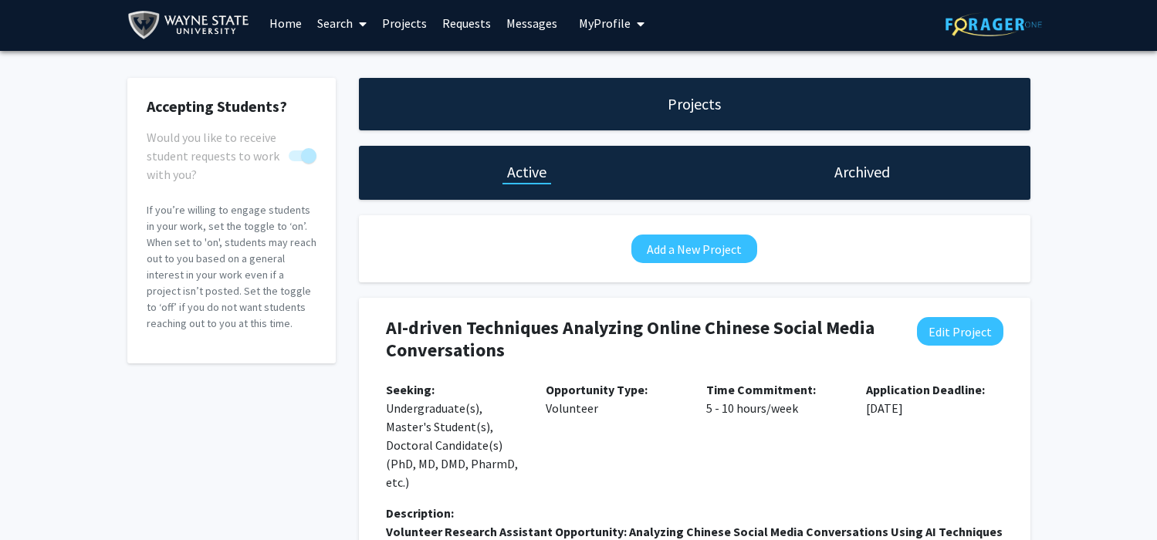
click at [638, 15] on span "My profile dropdown to access profile and logout" at bounding box center [638, 24] width 14 height 54
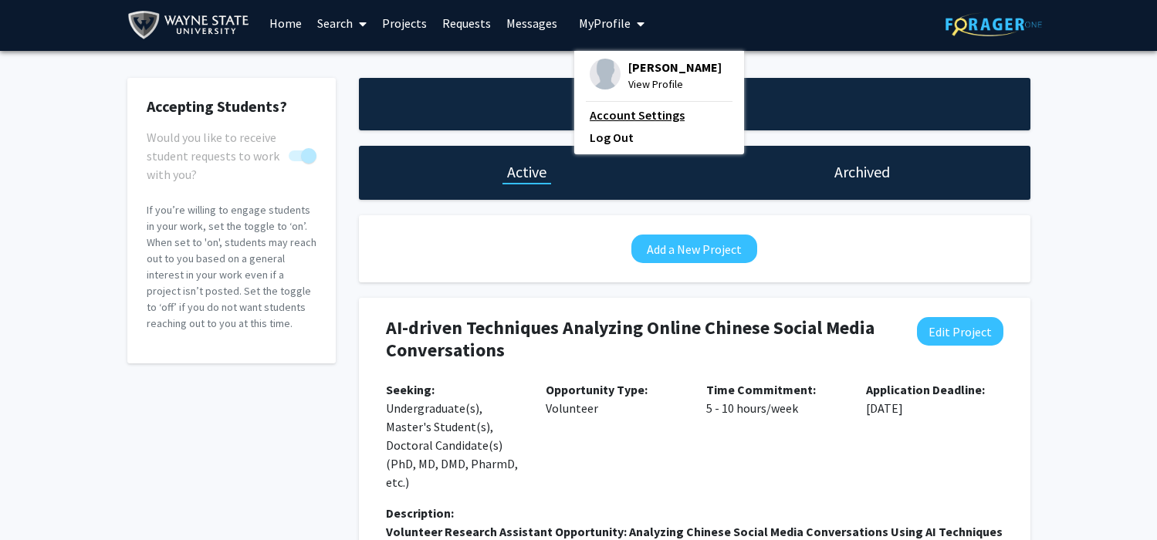
click at [660, 116] on link "Account Settings" at bounding box center [659, 115] width 139 height 19
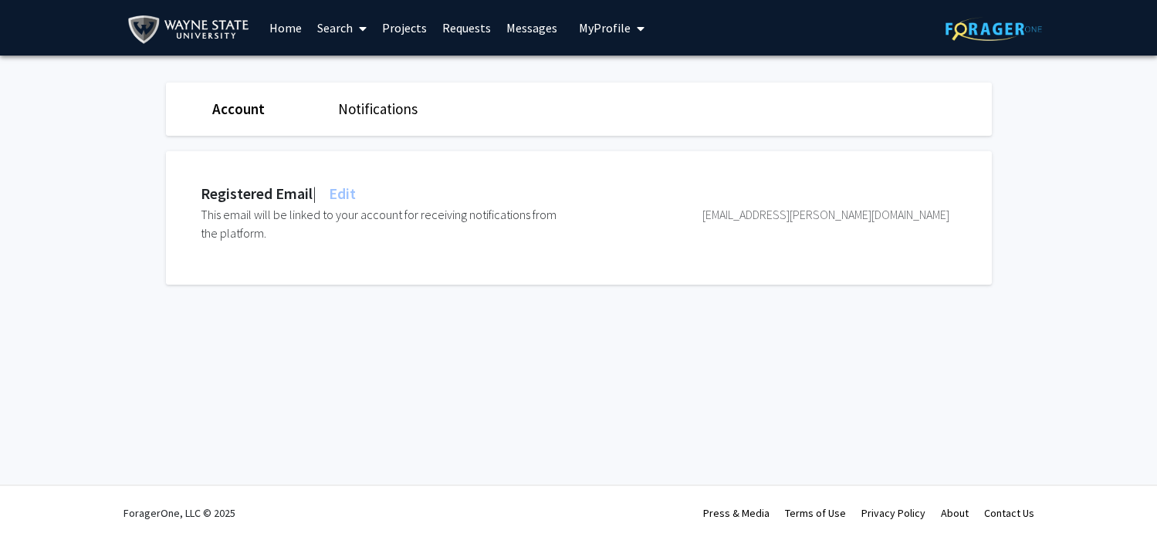
click at [354, 104] on link "Notifications" at bounding box center [377, 109] width 79 height 19
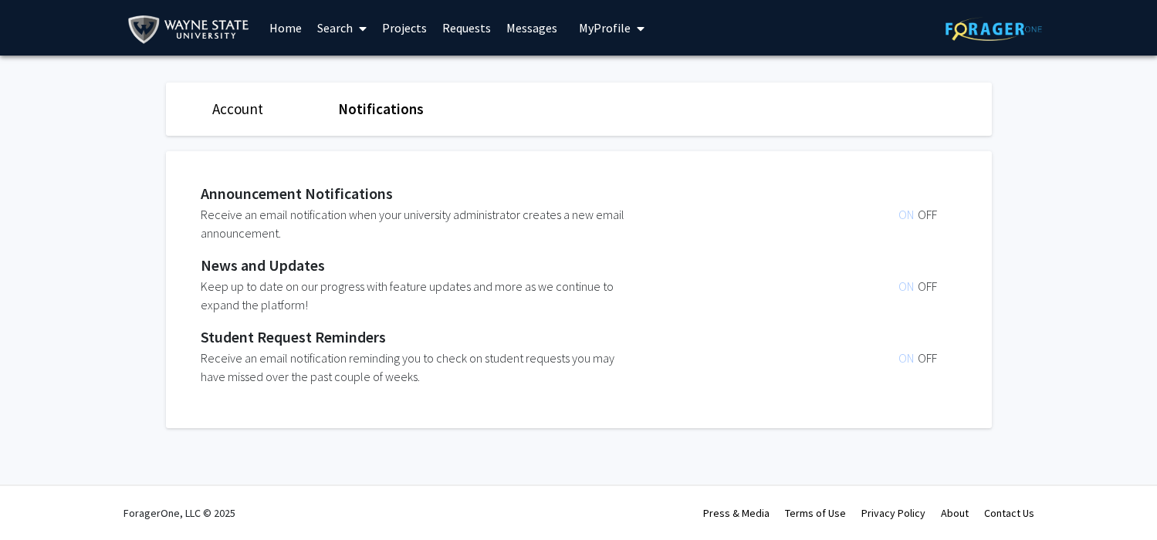
click at [905, 294] on span "ON" at bounding box center [907, 286] width 19 height 15
click at [237, 111] on link "Account" at bounding box center [237, 109] width 51 height 19
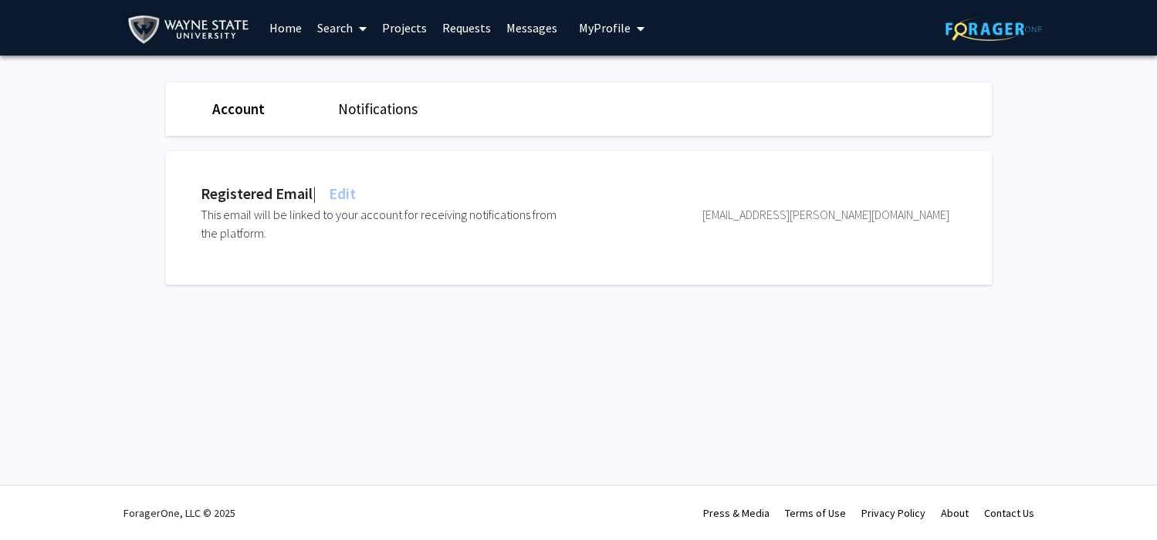
click at [338, 109] on link "Notifications" at bounding box center [377, 109] width 79 height 19
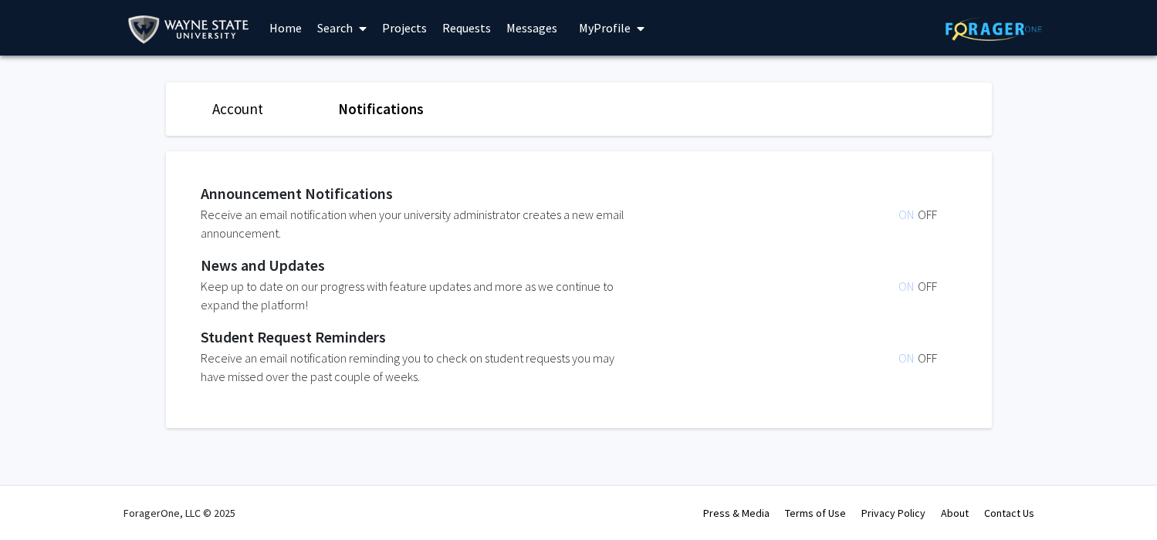
click at [458, 23] on link "Requests" at bounding box center [467, 28] width 64 height 54
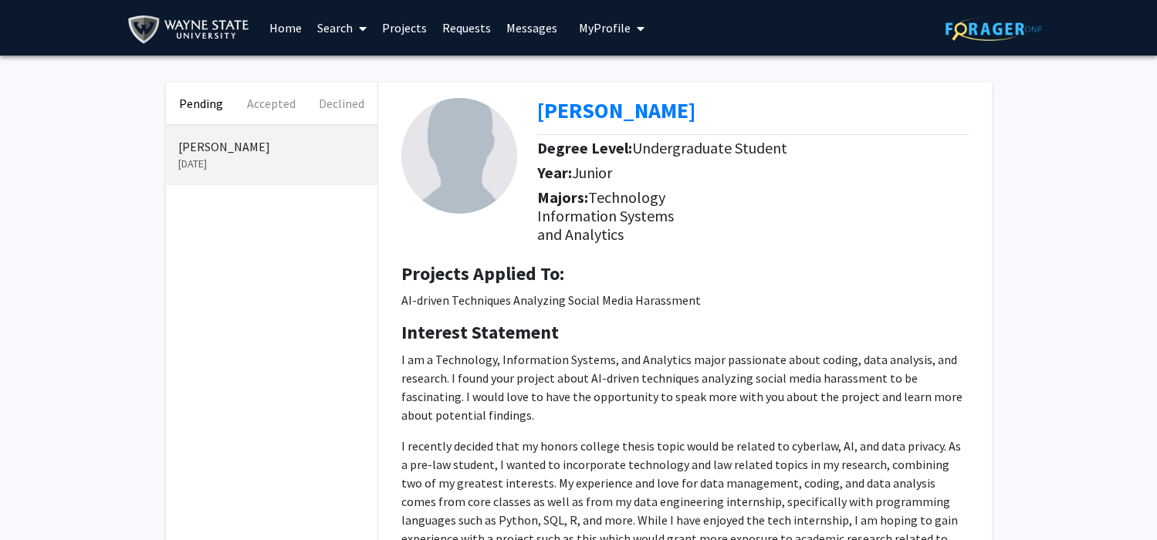
click at [454, 29] on link "Requests" at bounding box center [467, 28] width 64 height 54
click at [404, 26] on link "Projects" at bounding box center [404, 28] width 60 height 54
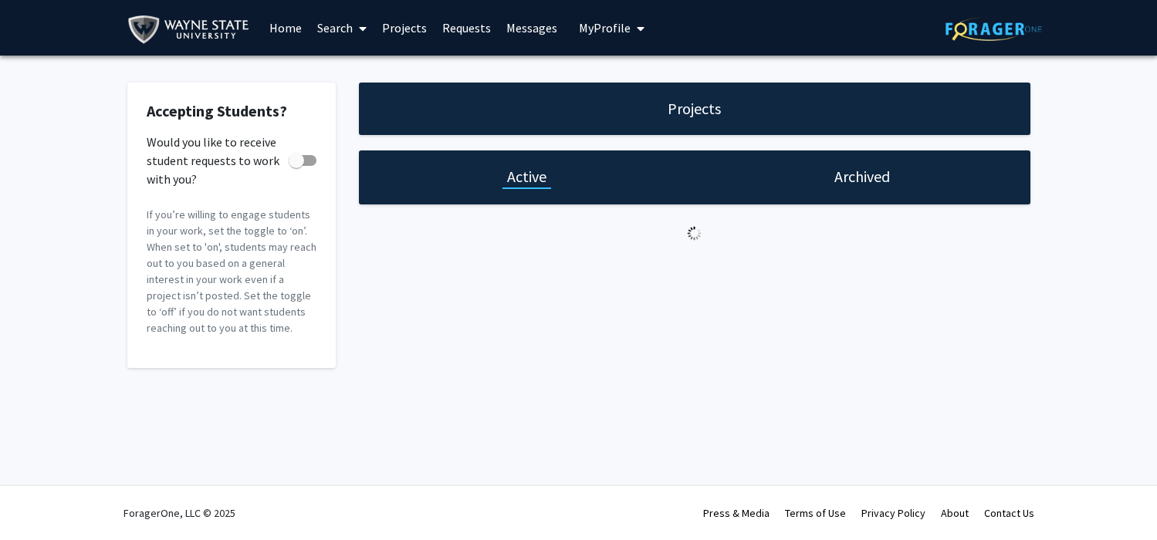
checkbox input "true"
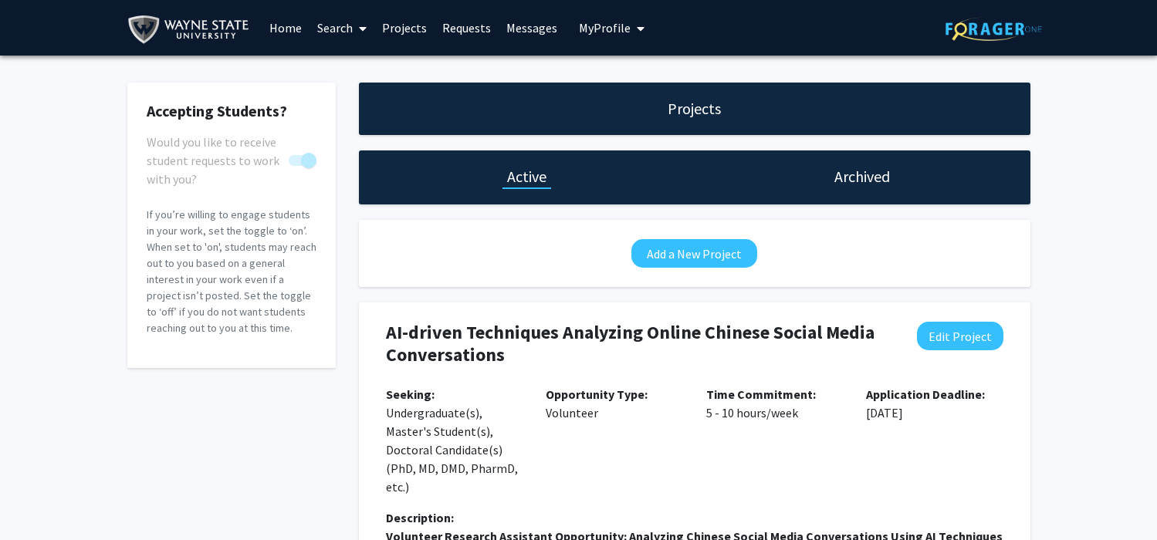
click at [524, 32] on link "Messages" at bounding box center [532, 28] width 66 height 54
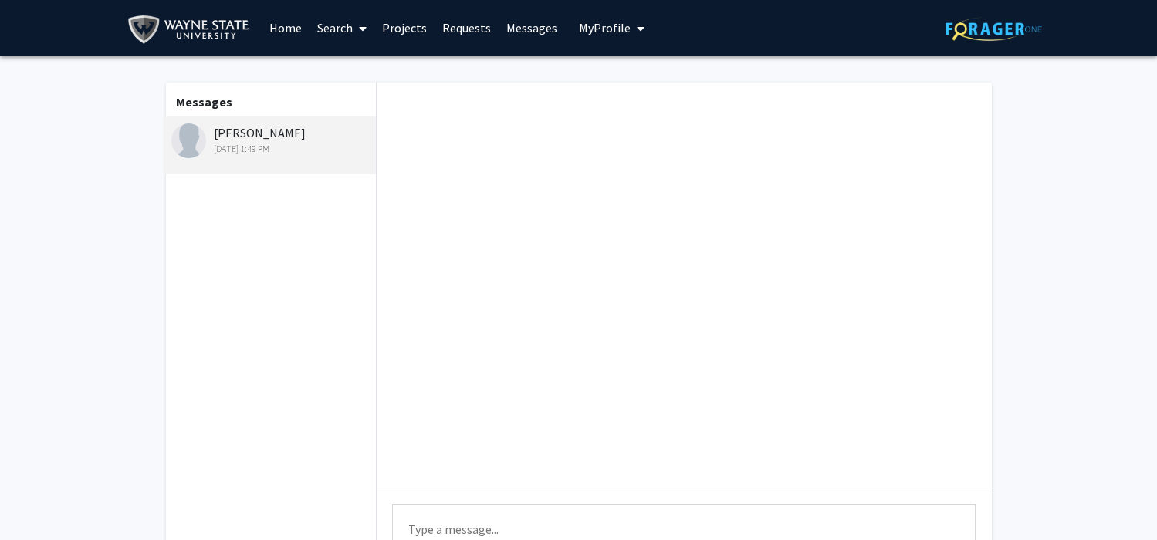
scroll to position [17, 0]
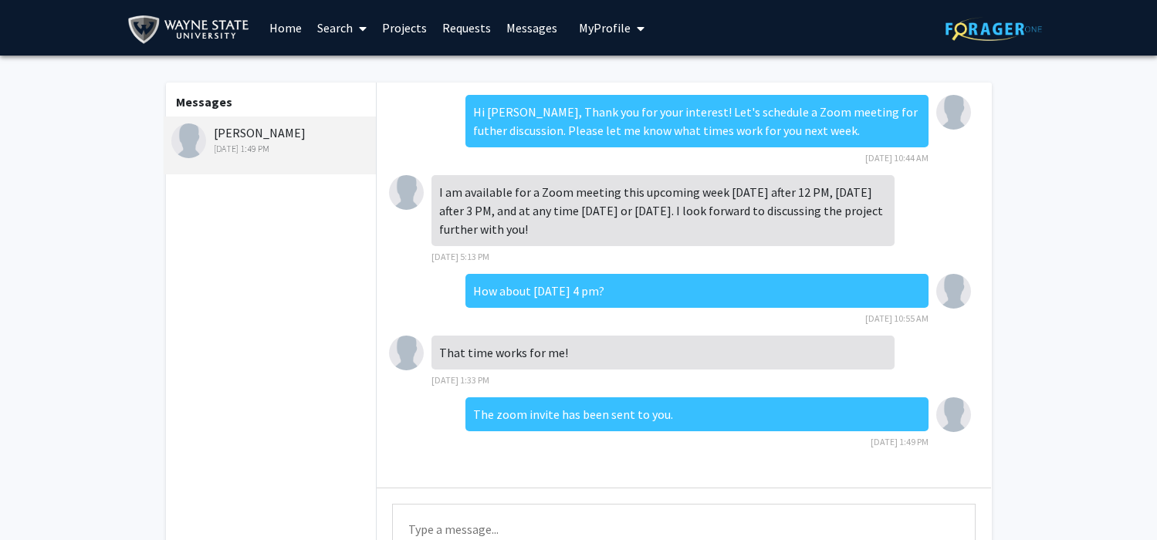
click at [318, 31] on link "Search" at bounding box center [342, 28] width 65 height 54
click at [329, 29] on link "Search" at bounding box center [342, 28] width 65 height 54
click at [297, 34] on link "Home" at bounding box center [286, 28] width 48 height 54
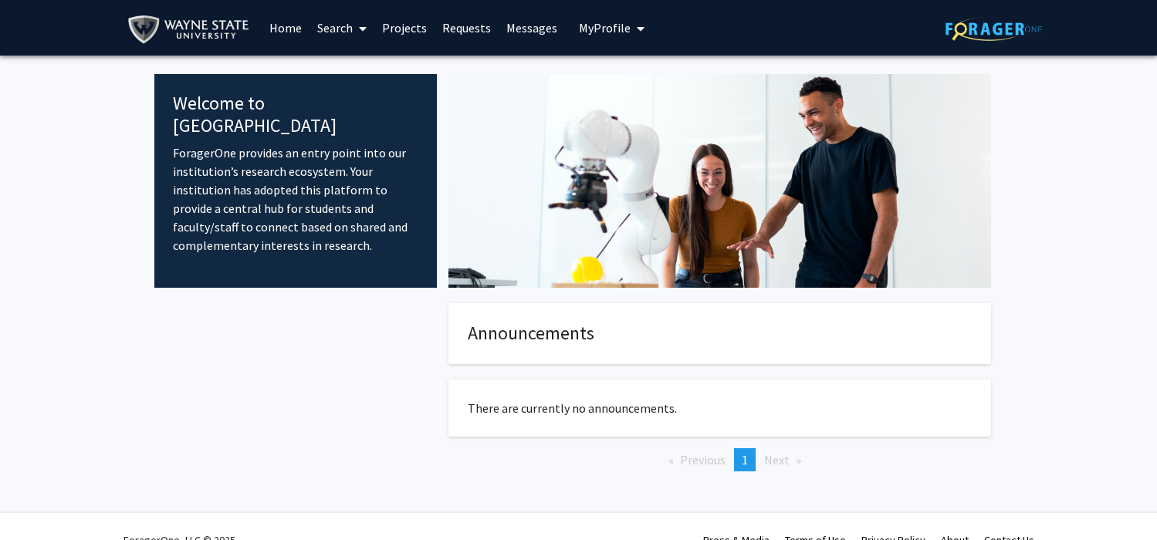
click at [429, 38] on link "Projects" at bounding box center [404, 28] width 60 height 54
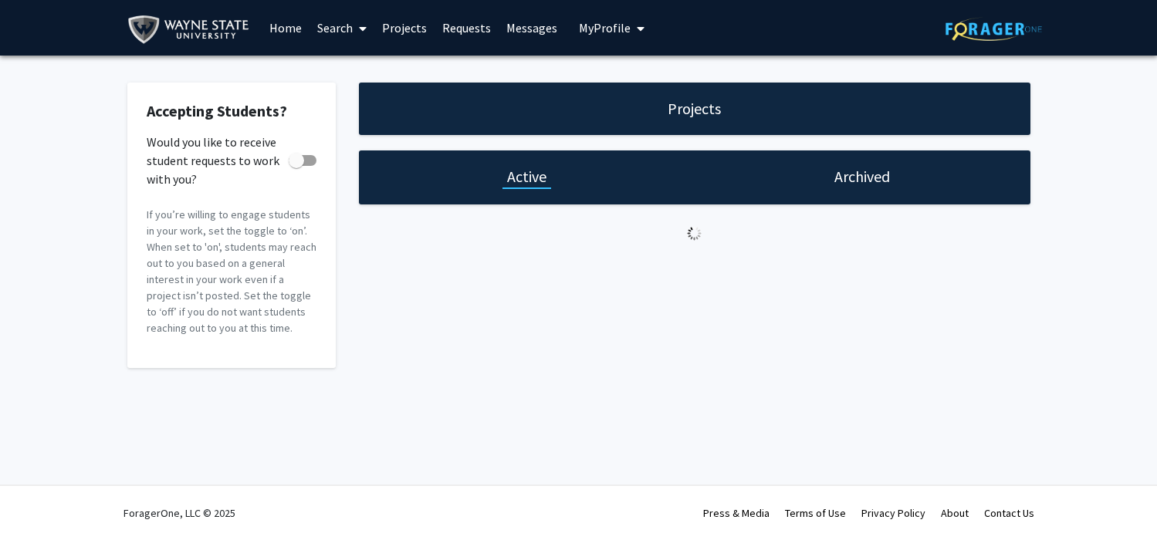
checkbox input "true"
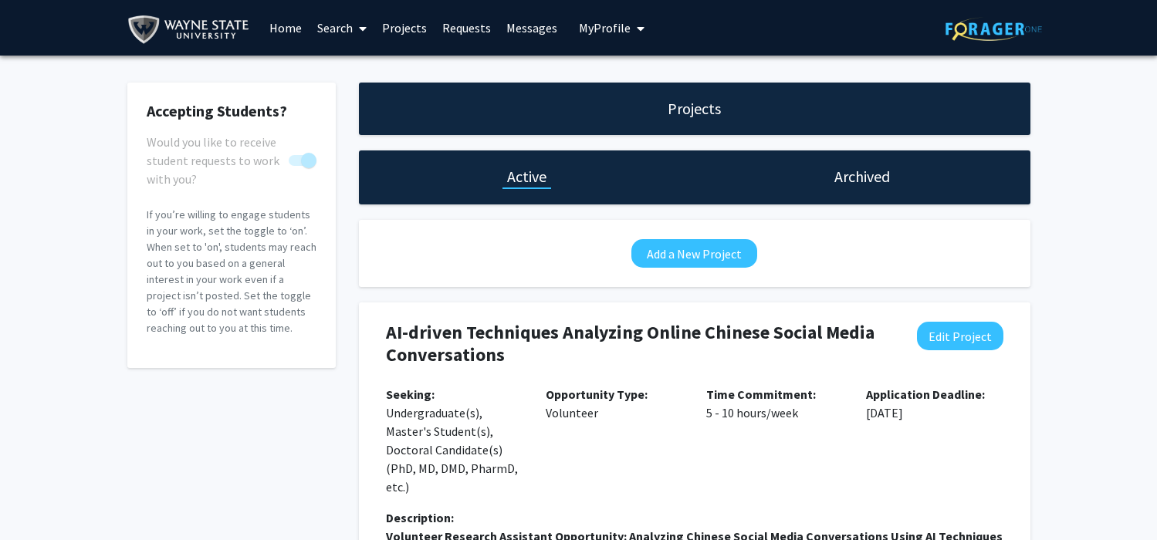
click at [540, 36] on link "Messages" at bounding box center [532, 28] width 66 height 54
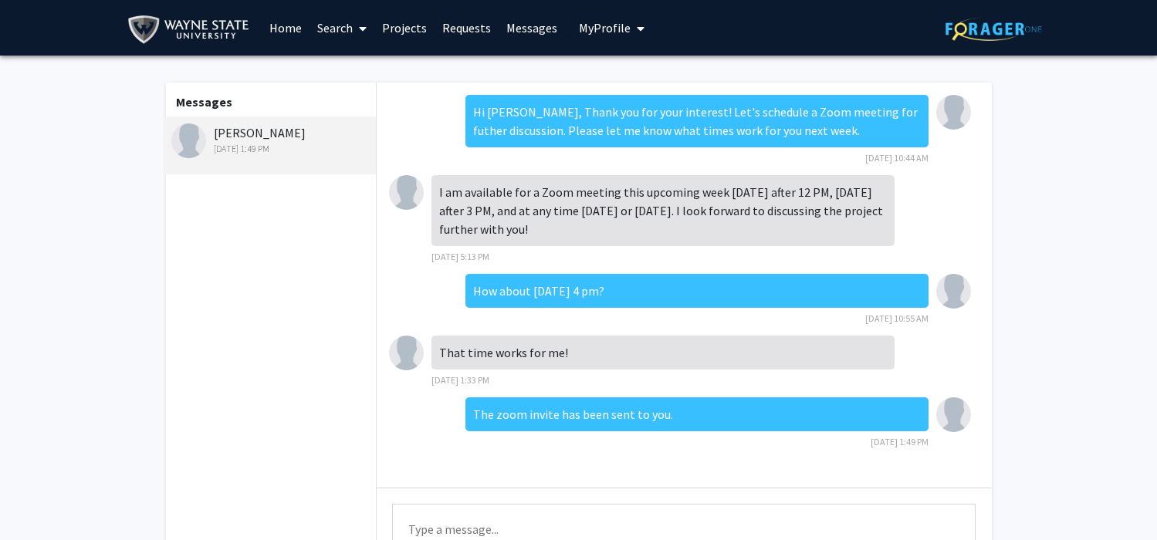
scroll to position [17, 0]
click at [631, 34] on span "My profile dropdown to access profile and logout" at bounding box center [638, 29] width 14 height 54
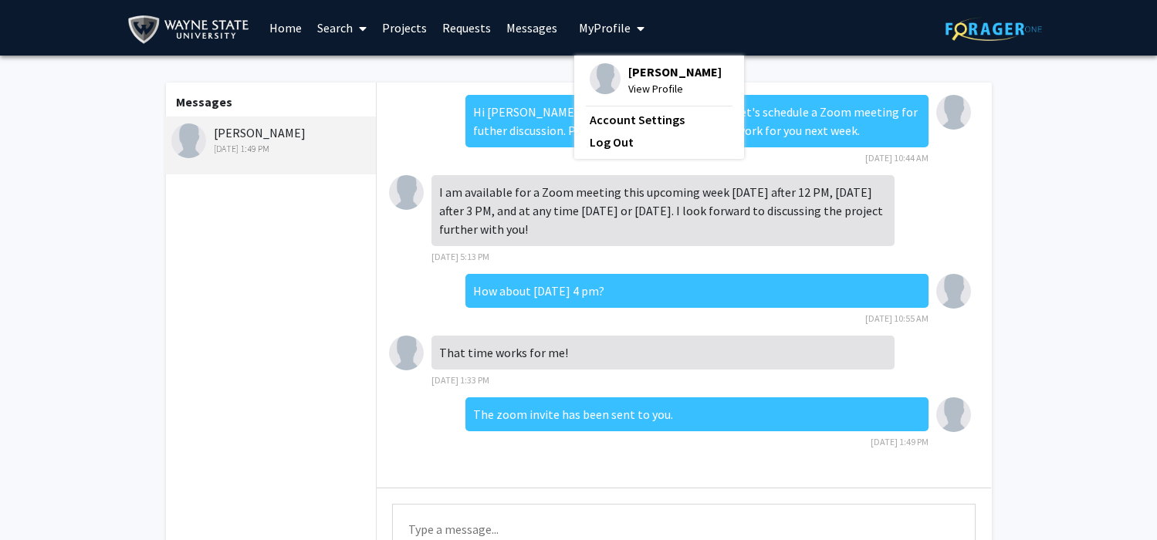
click at [609, 32] on span "My Profile" at bounding box center [605, 27] width 52 height 15
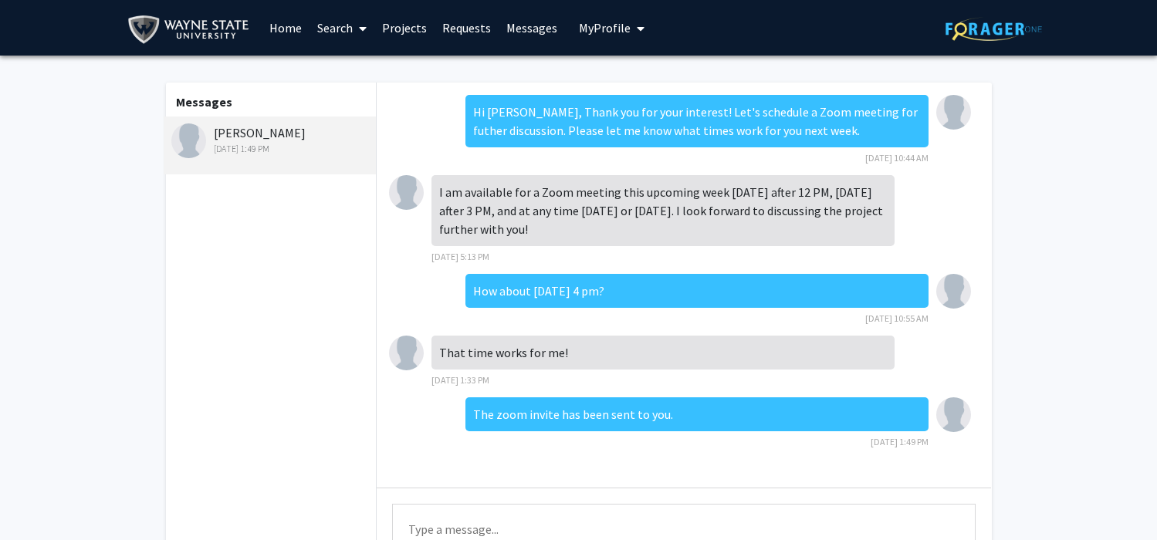
click at [270, 28] on link "Home" at bounding box center [286, 28] width 48 height 54
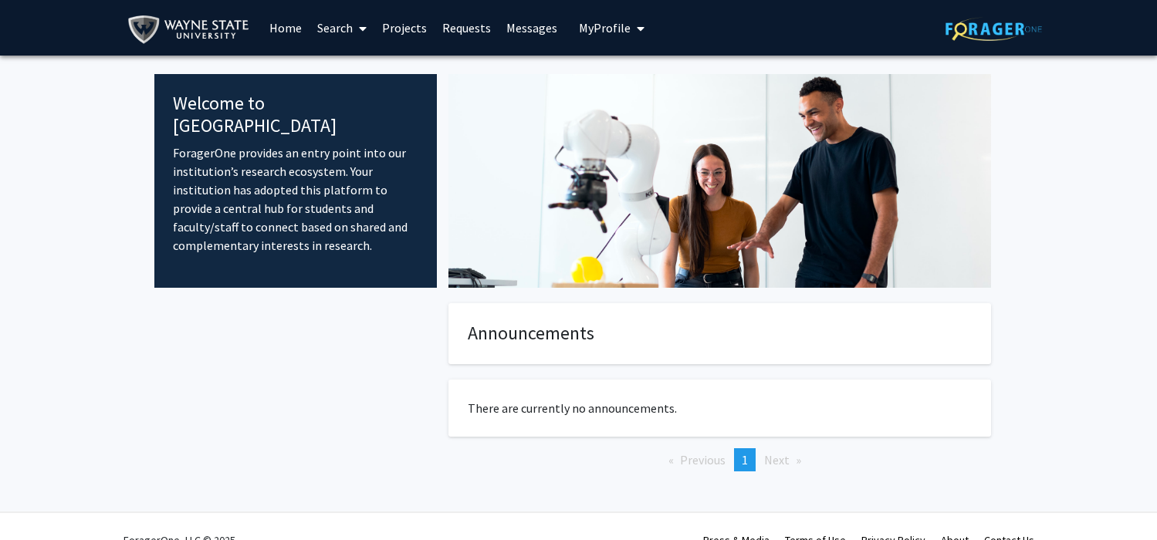
click at [333, 32] on link "Search" at bounding box center [342, 28] width 65 height 54
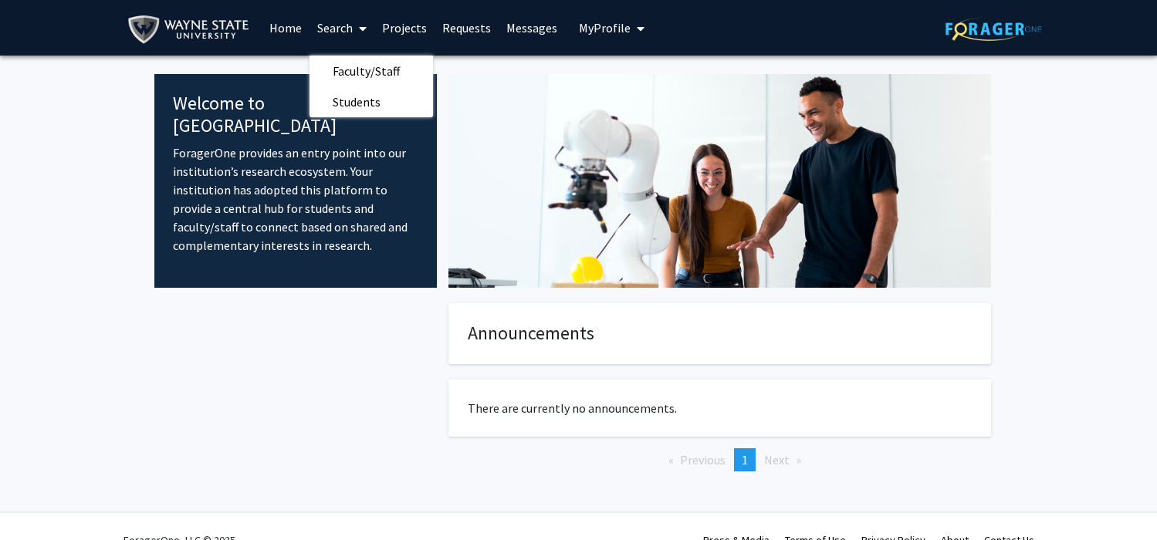
click at [397, 29] on link "Projects" at bounding box center [404, 28] width 60 height 54
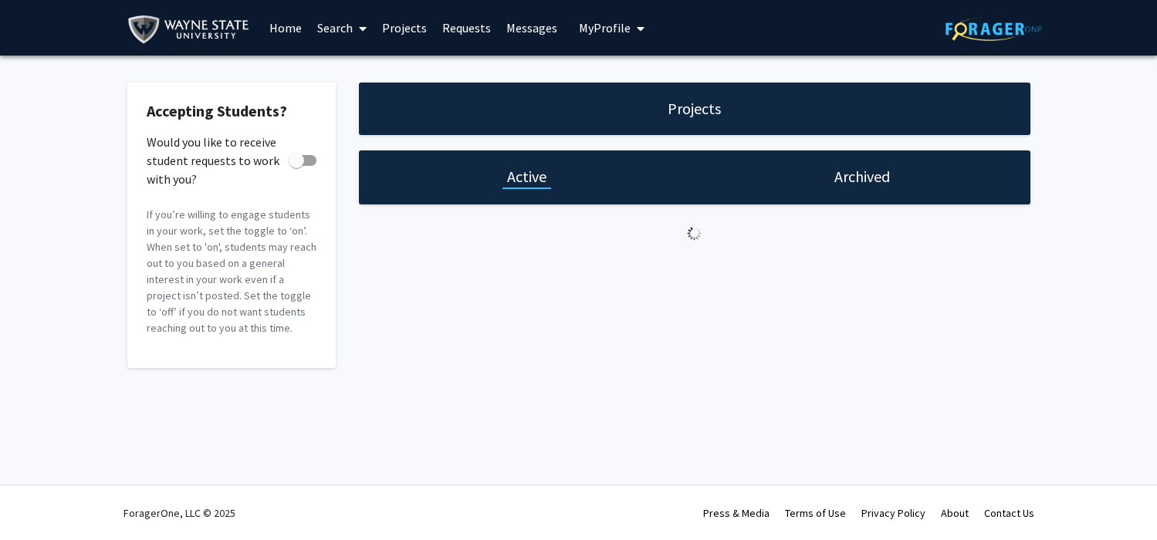
checkbox input "true"
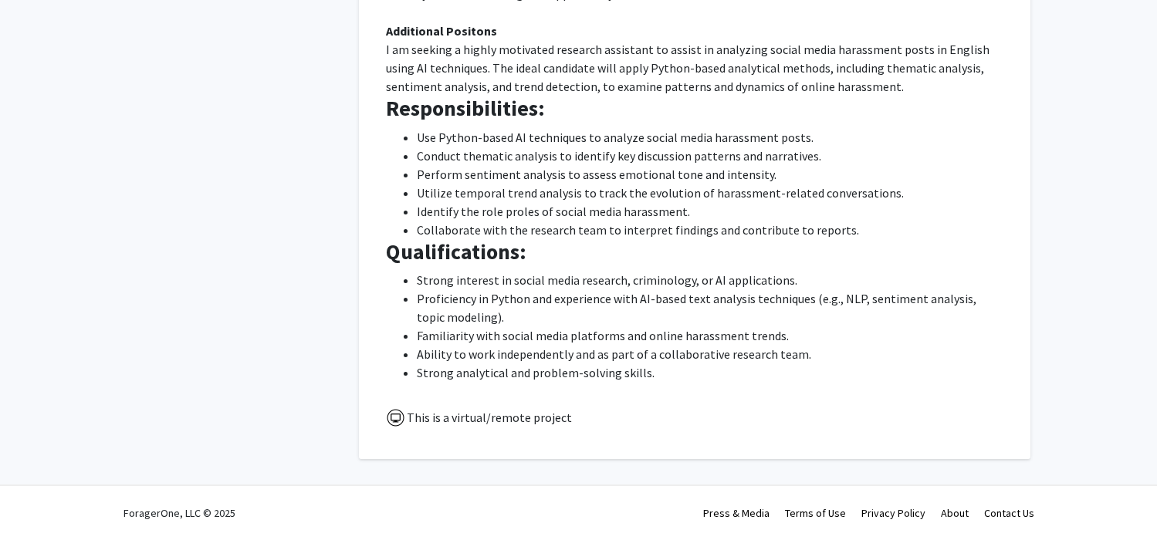
scroll to position [1832, 0]
